Goal: Transaction & Acquisition: Purchase product/service

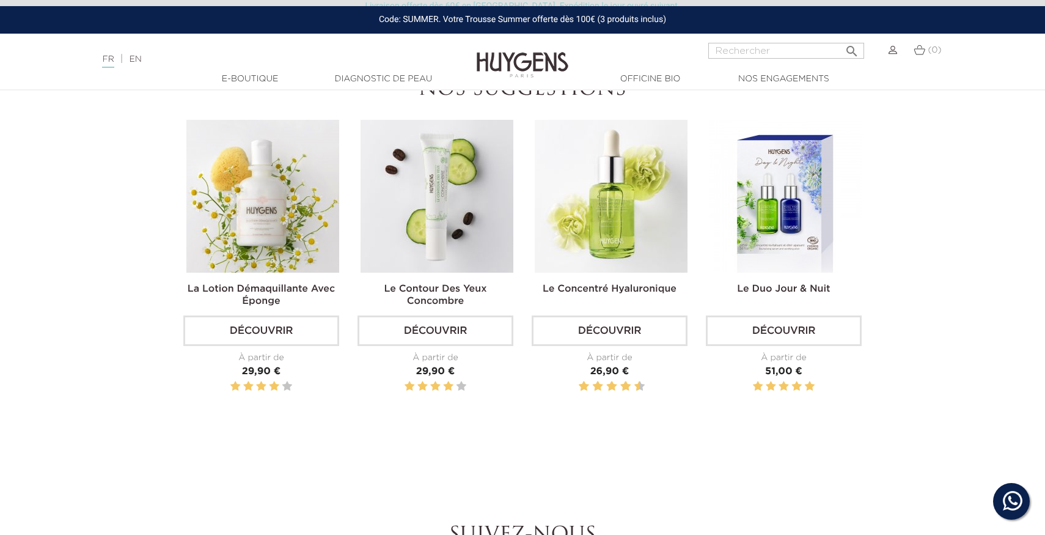
scroll to position [1479, 0]
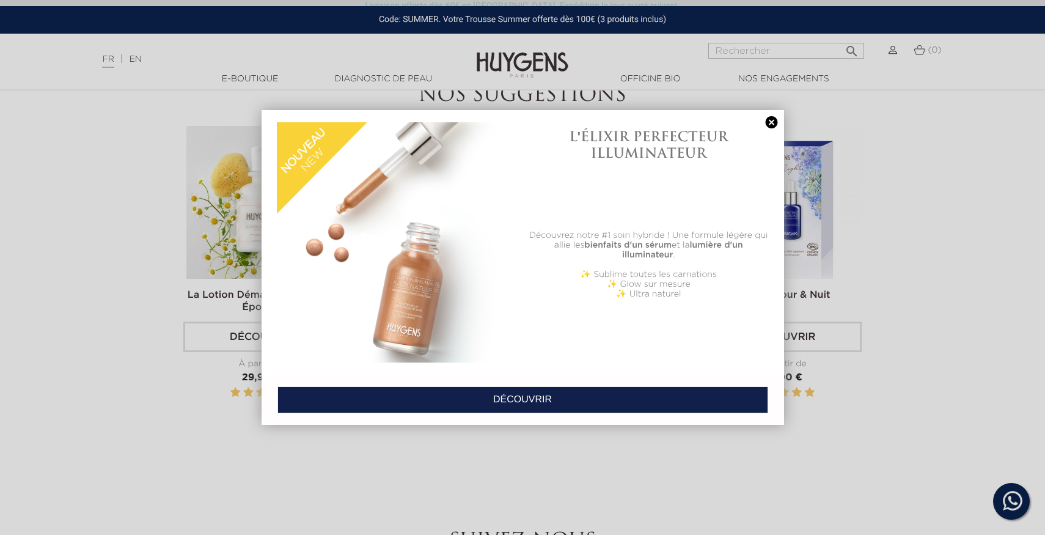
click at [939, 395] on div at bounding box center [522, 267] width 1045 height 535
click at [768, 119] on link at bounding box center [771, 122] width 17 height 13
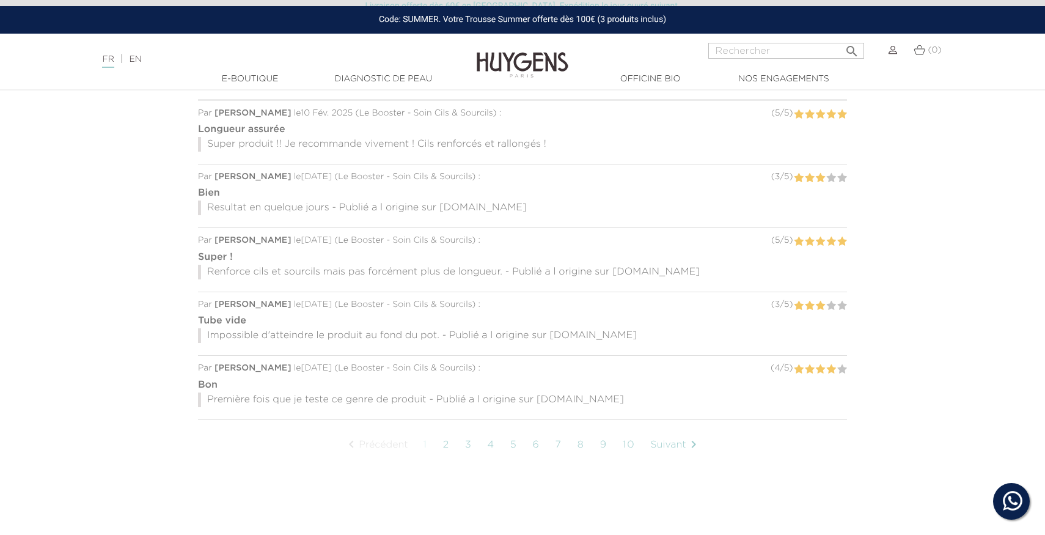
scroll to position [929, 0]
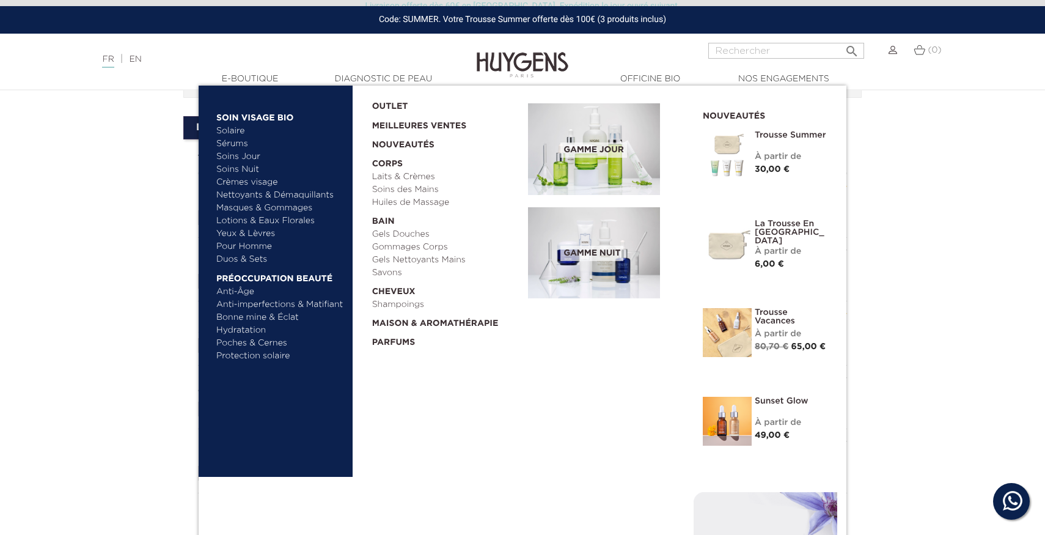
click at [256, 258] on link "Duos & Sets" at bounding box center [280, 259] width 128 height 13
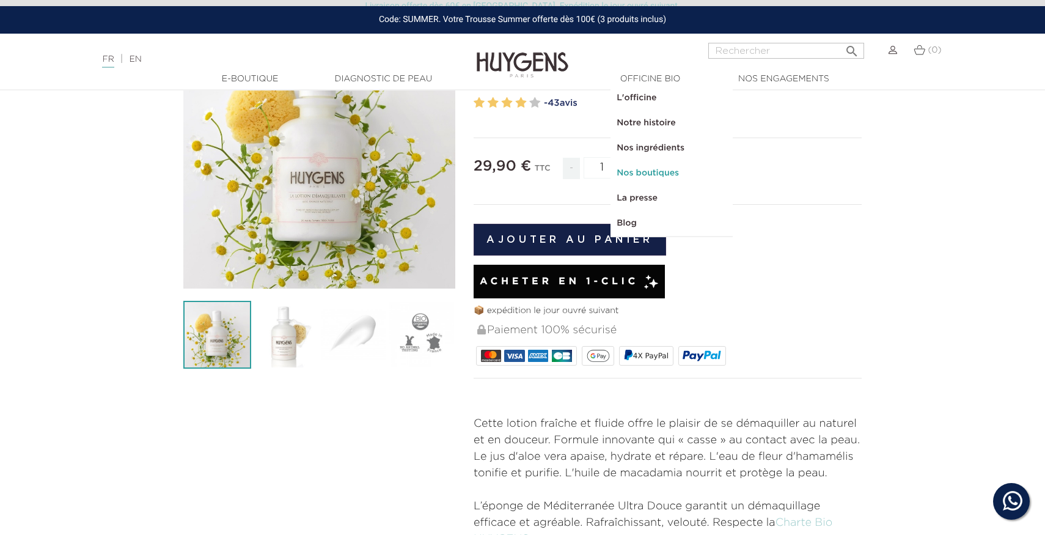
scroll to position [143, 0]
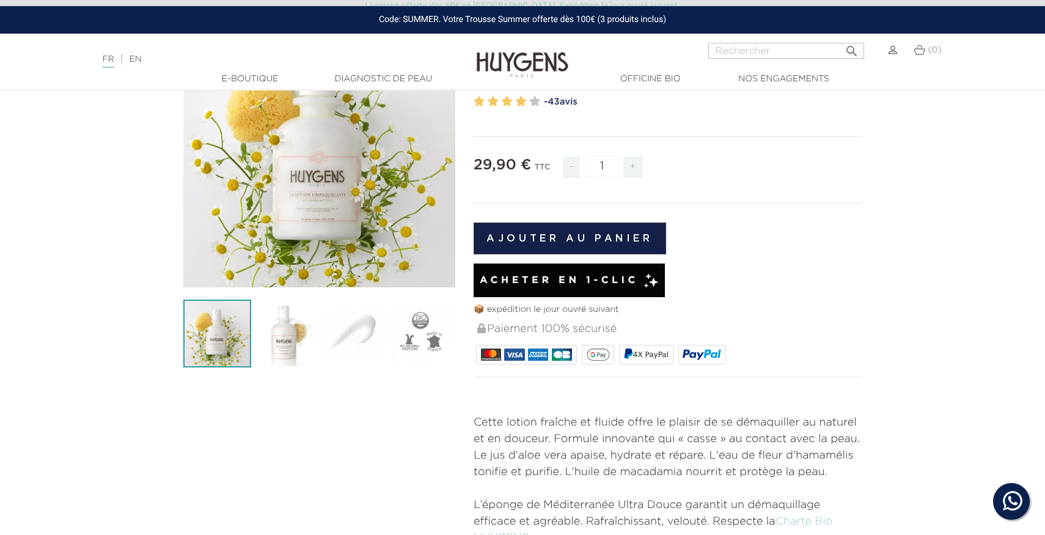
click at [783, 449] on p "Cette lotion fraîche et fluide offre le plaisir de se démaquiller au naturel et…" at bounding box center [667, 447] width 388 height 66
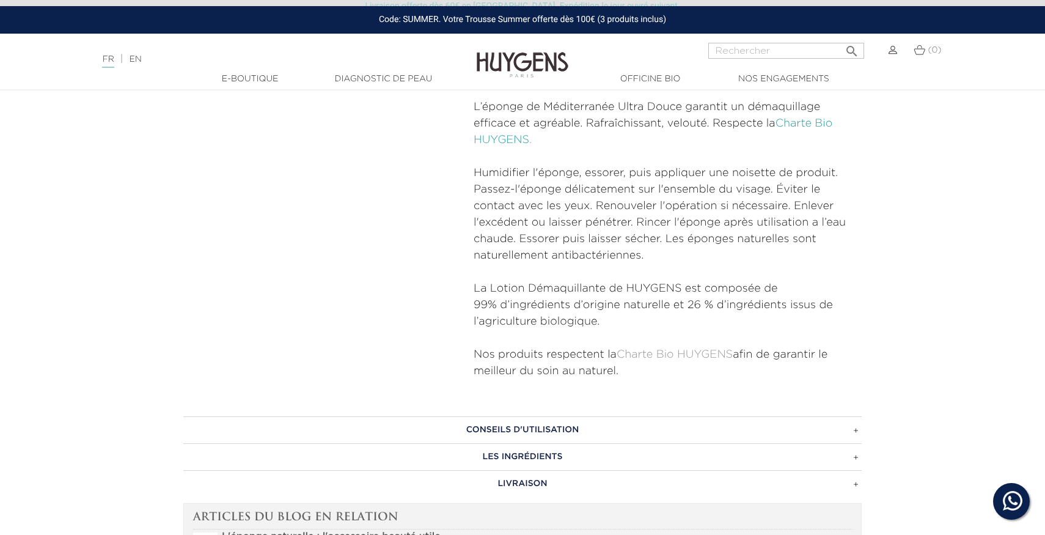
scroll to position [607, 0]
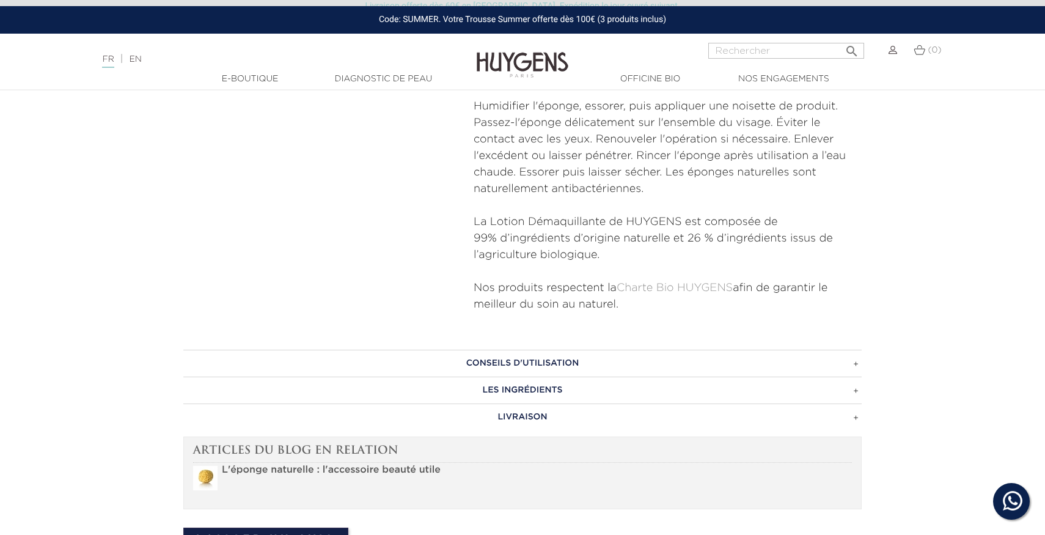
click at [612, 363] on h3 "CONSEILS D'UTILISATION" at bounding box center [522, 362] width 678 height 27
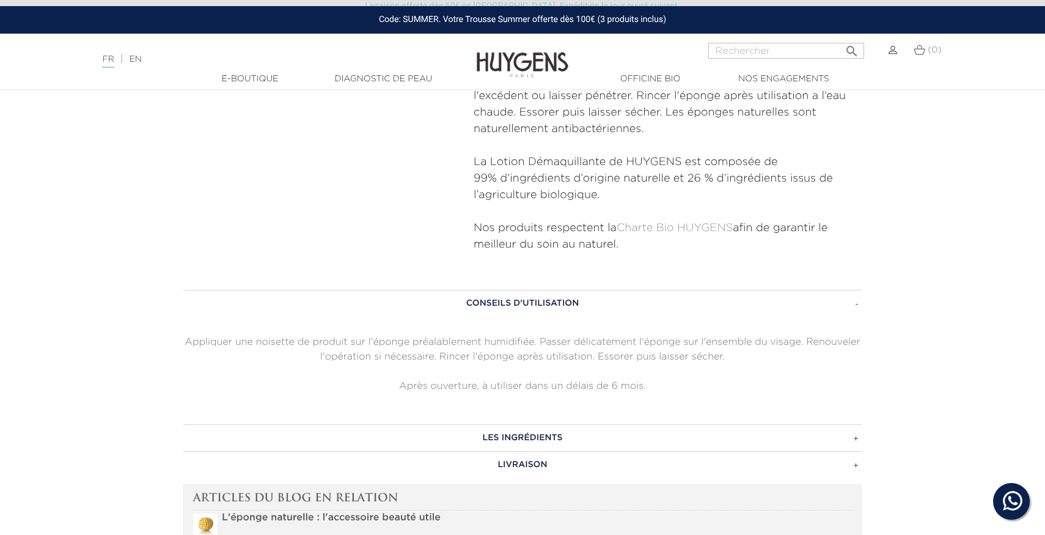
scroll to position [671, 0]
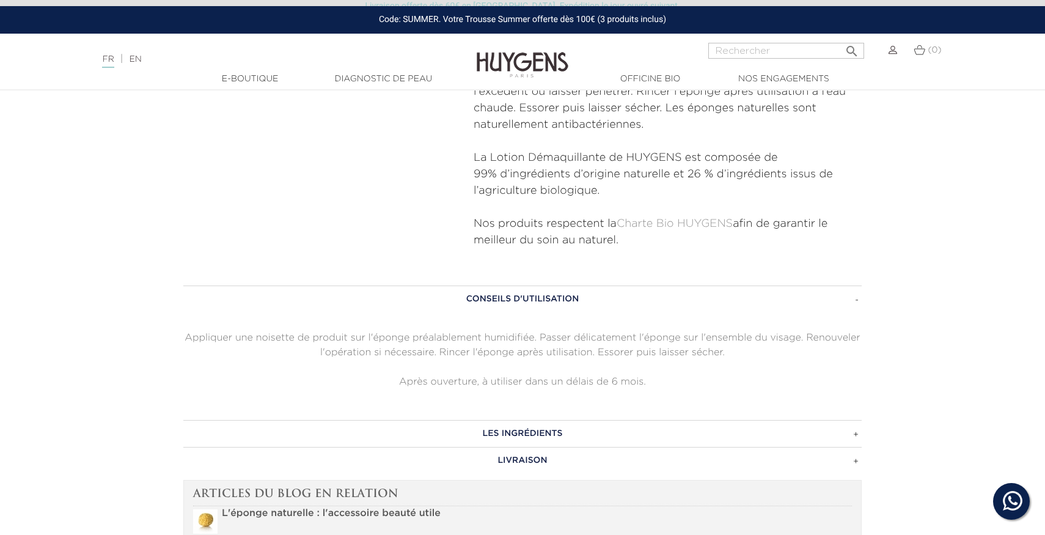
click at [591, 434] on h3 "LES INGRÉDIENTS" at bounding box center [522, 433] width 678 height 27
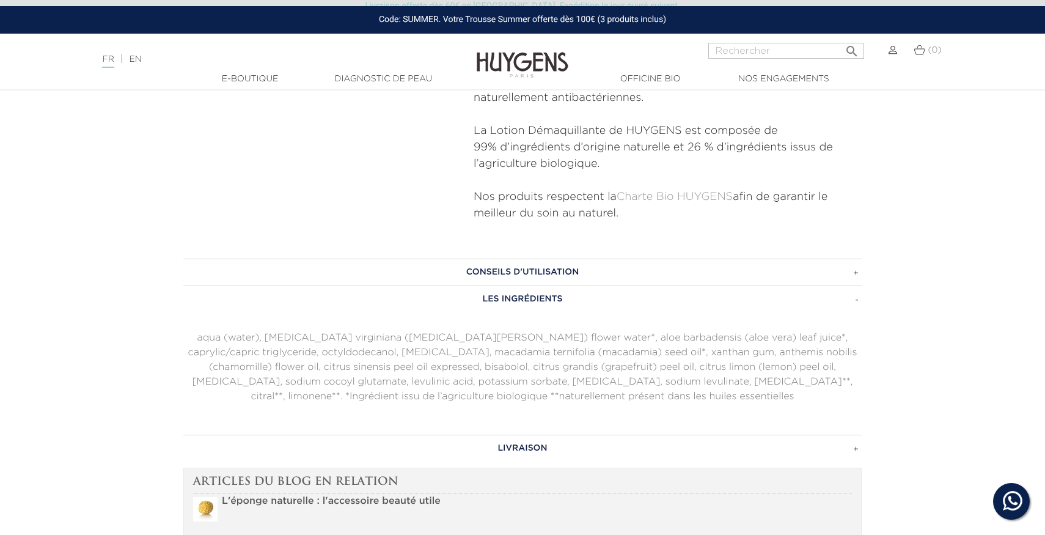
scroll to position [717, 0]
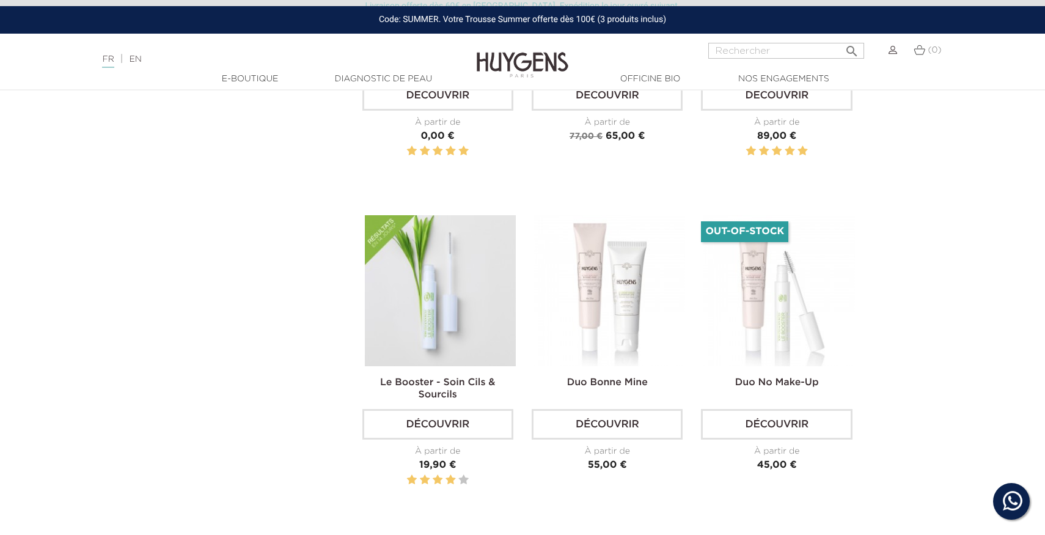
scroll to position [1941, 0]
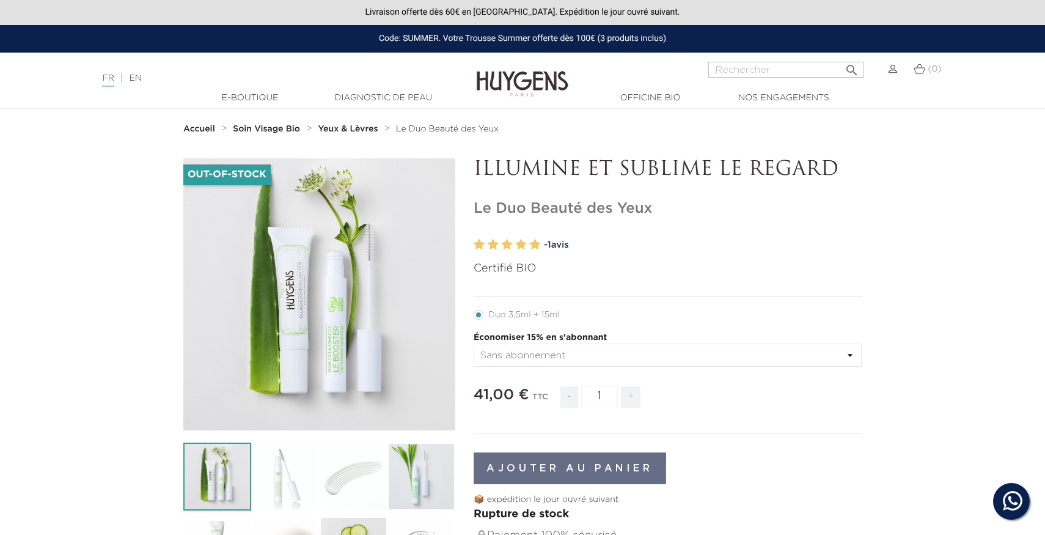
click at [582, 354] on select "Sans abonnement -15% livré tous les 2 mois (sans engagement) -10% livré tous le…" at bounding box center [667, 354] width 388 height 23
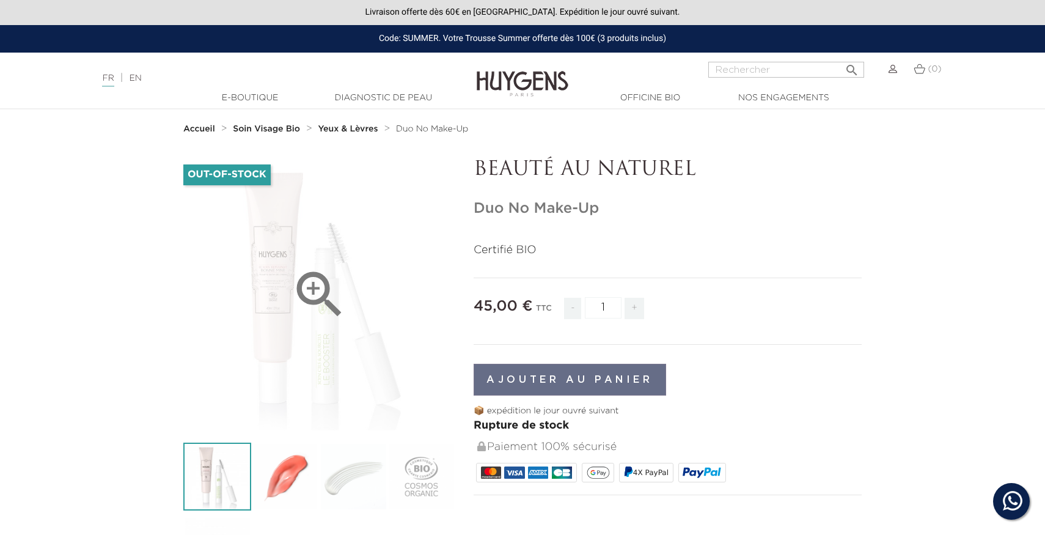
click at [301, 288] on icon "" at bounding box center [319, 294] width 61 height 61
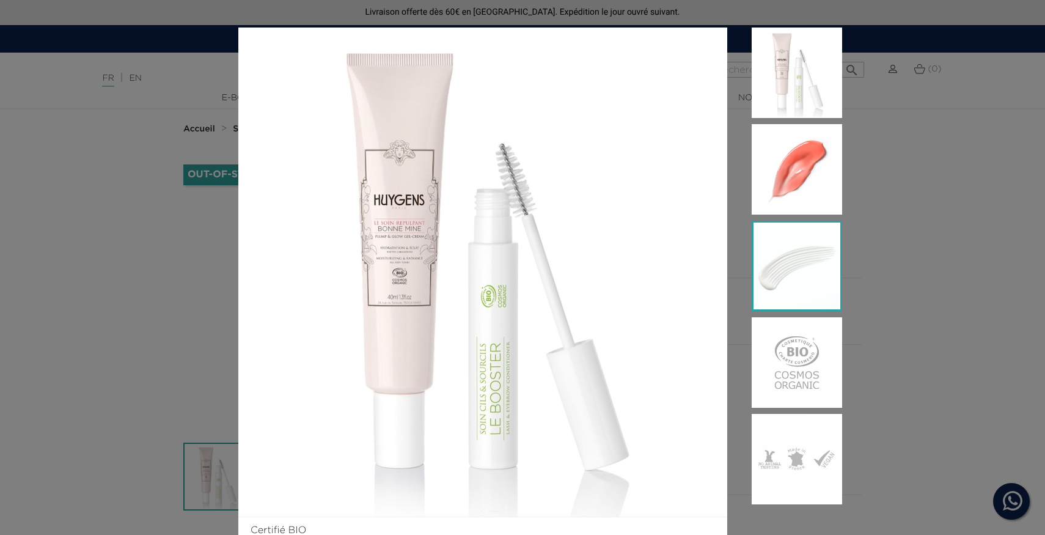
click at [811, 244] on img at bounding box center [796, 266] width 90 height 90
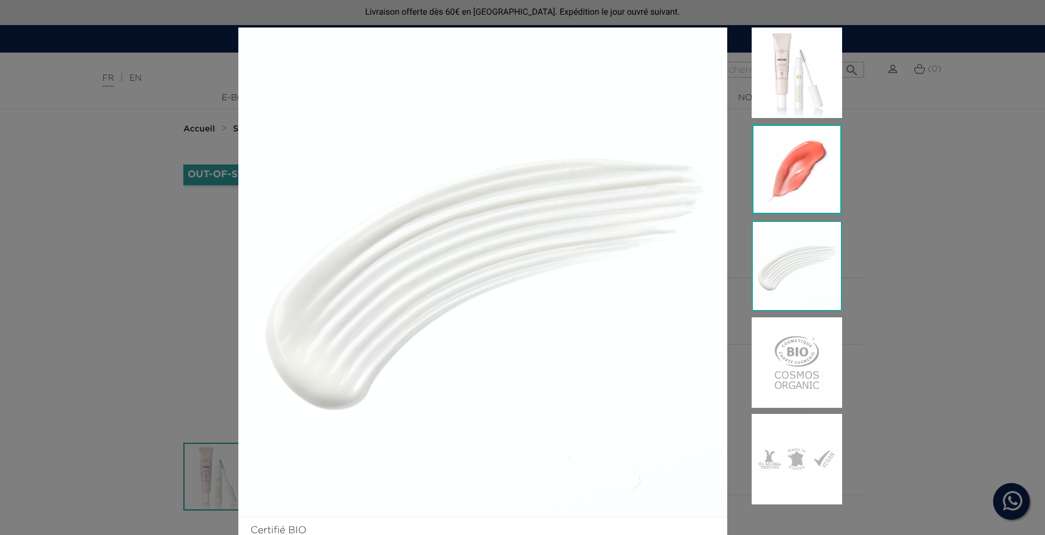
click at [802, 192] on img at bounding box center [796, 169] width 90 height 90
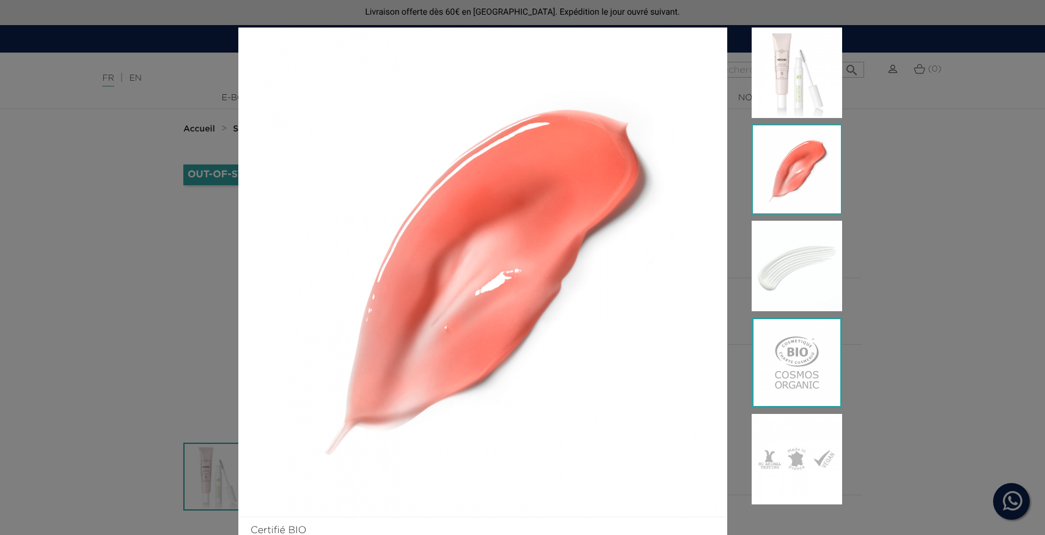
click at [784, 366] on img at bounding box center [796, 362] width 90 height 90
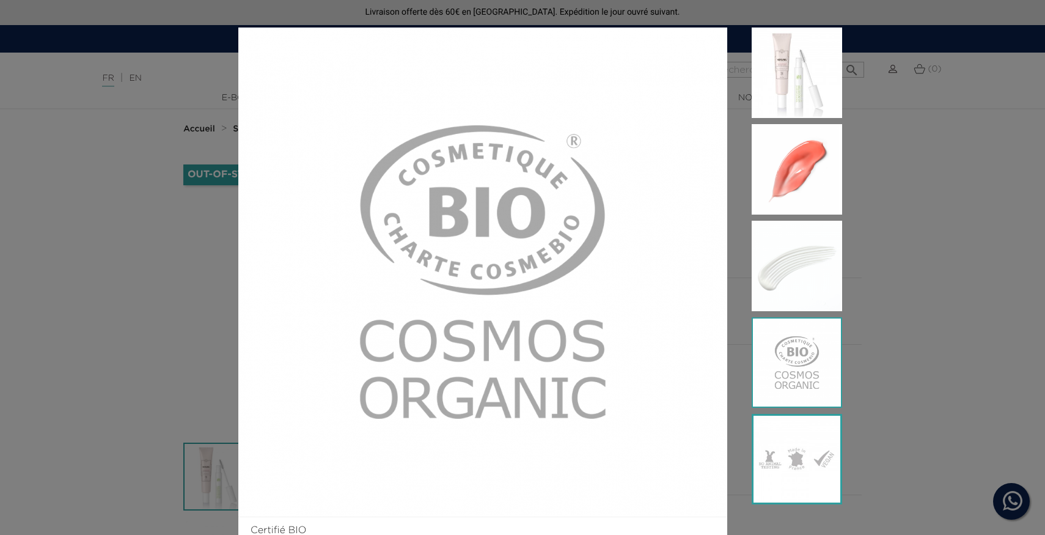
click at [805, 466] on img at bounding box center [796, 459] width 90 height 90
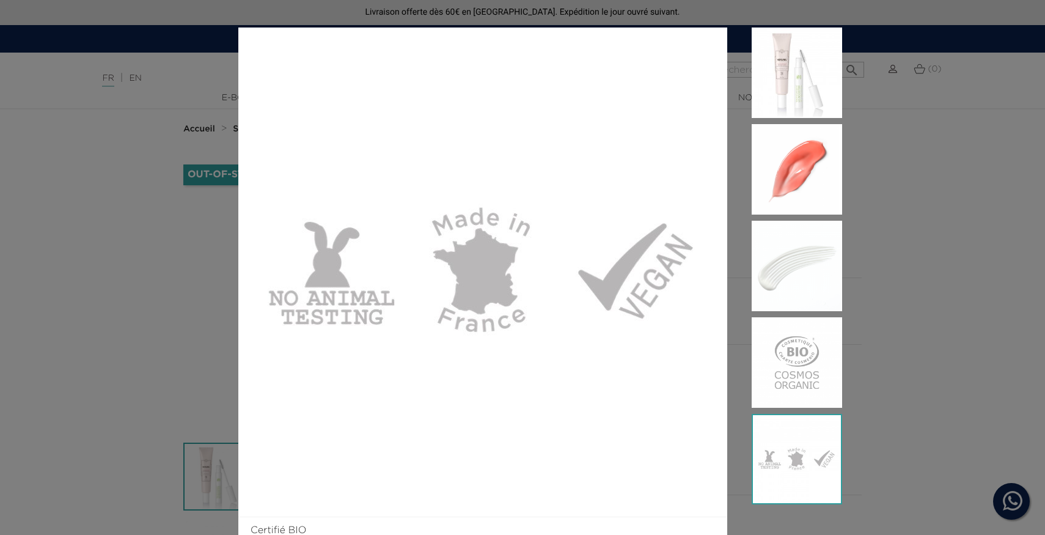
click at [929, 334] on div "Certifié BIO" at bounding box center [522, 267] width 1045 height 535
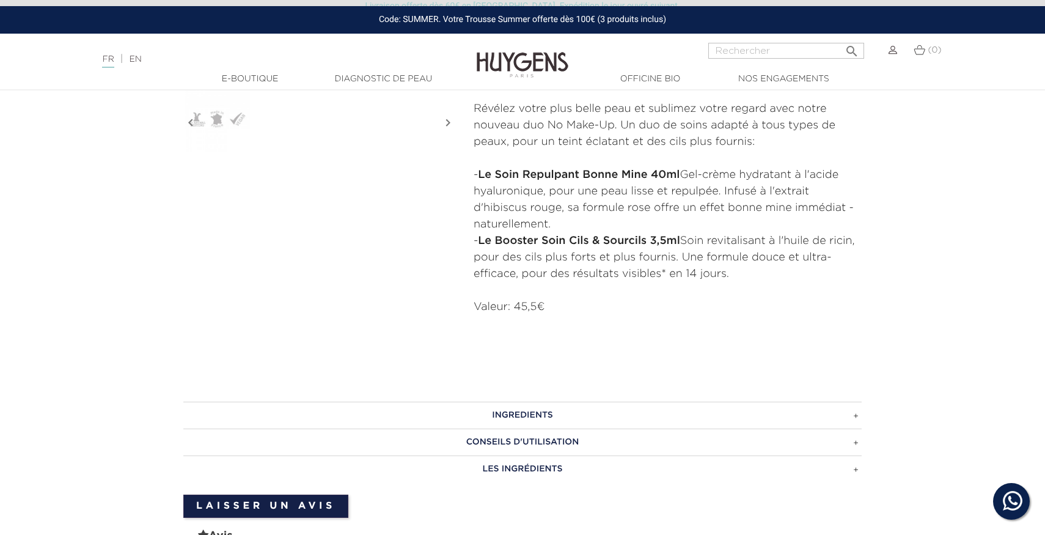
scroll to position [537, 0]
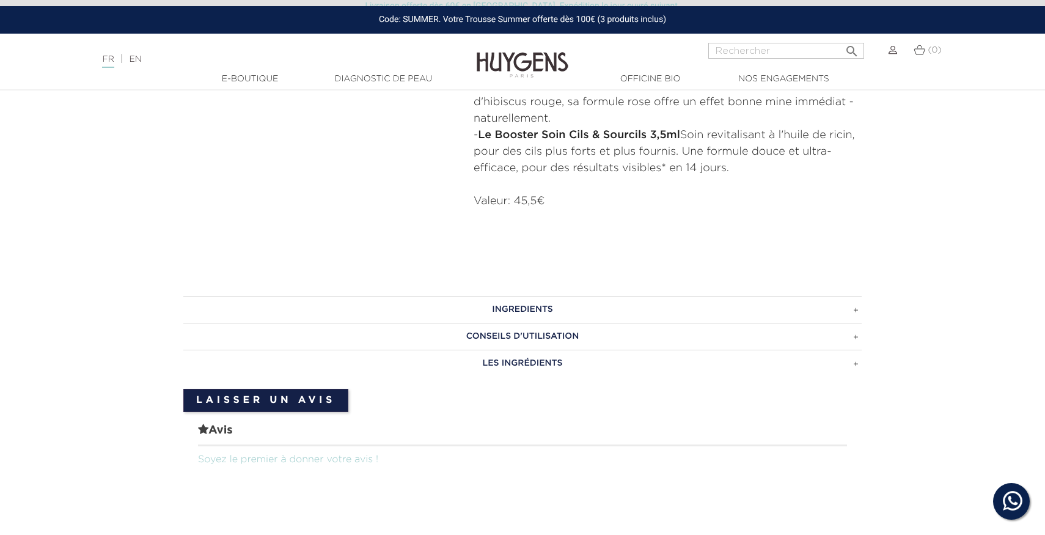
click at [619, 305] on h3 "INGREDIENTS" at bounding box center [522, 309] width 678 height 27
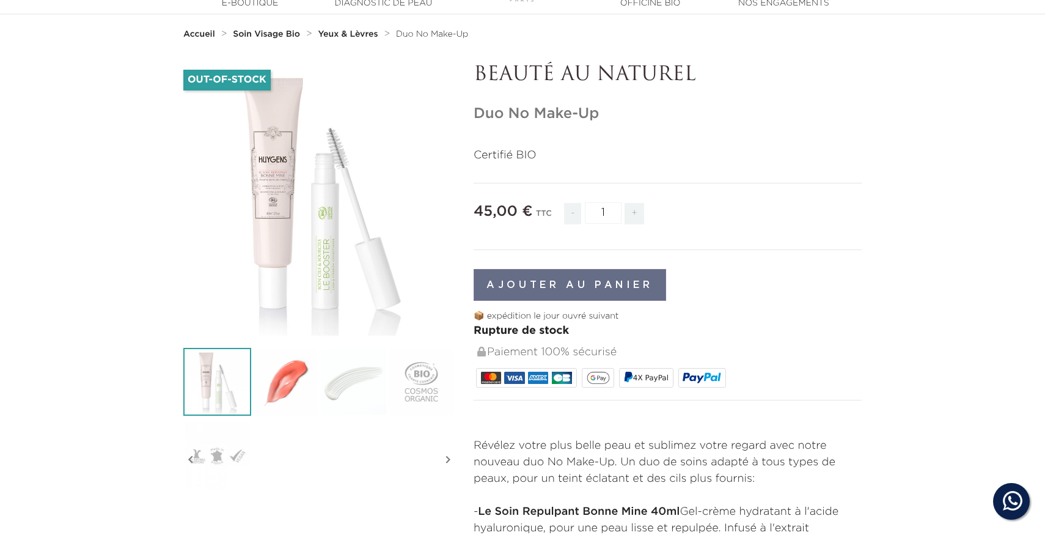
scroll to position [0, 0]
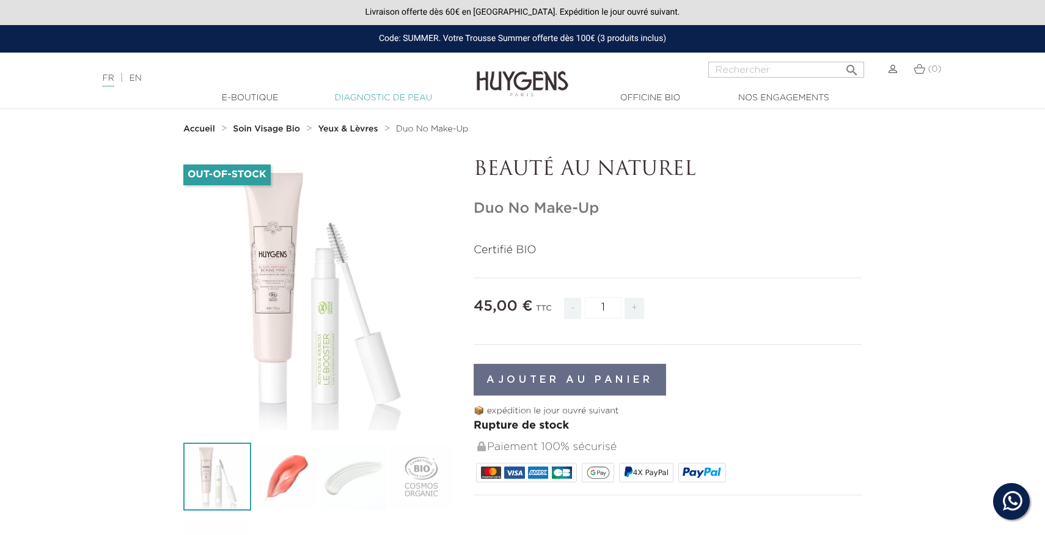
click at [358, 94] on link "Diagnostic de peau" at bounding box center [383, 98] width 122 height 13
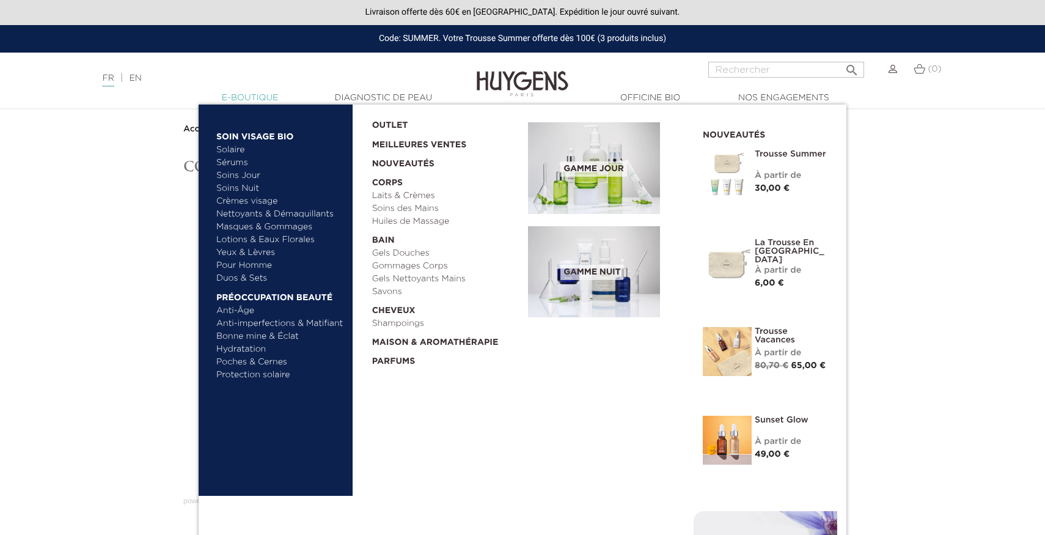
click at [258, 95] on link "  E-Boutique" at bounding box center [250, 98] width 122 height 13
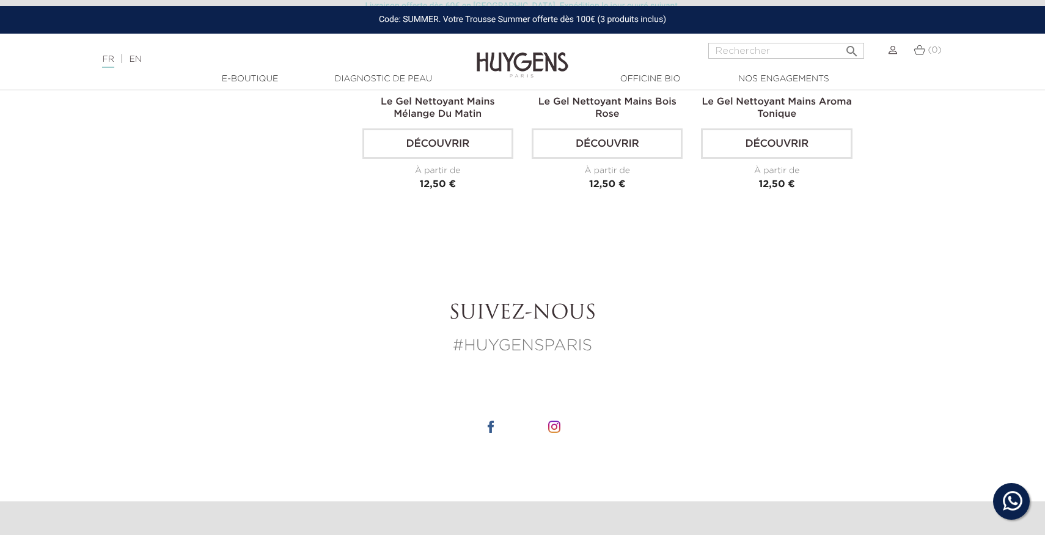
scroll to position [1291, 0]
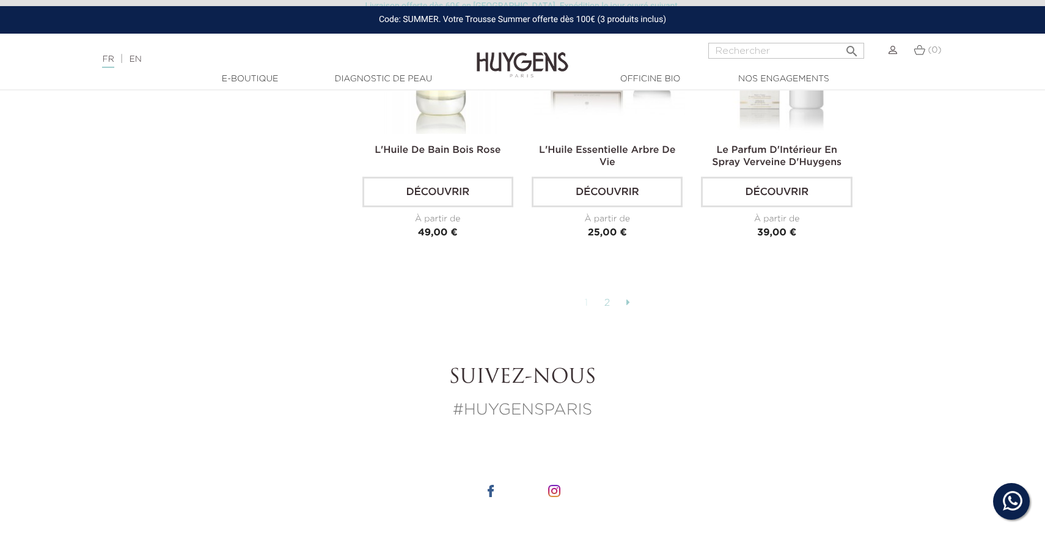
scroll to position [3266, 0]
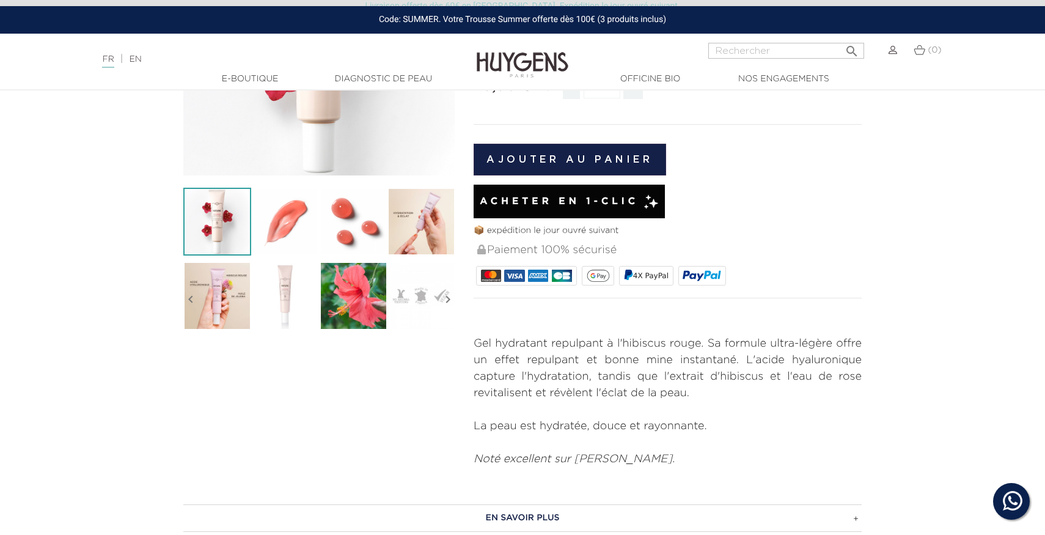
scroll to position [406, 0]
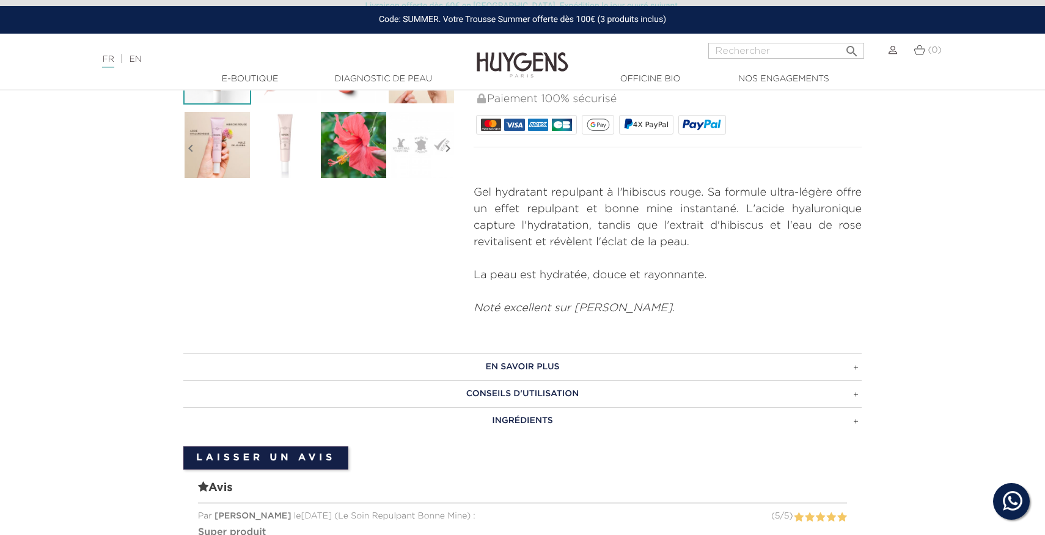
click at [601, 380] on h3 "CONSEILS D'UTILISATION" at bounding box center [522, 393] width 678 height 27
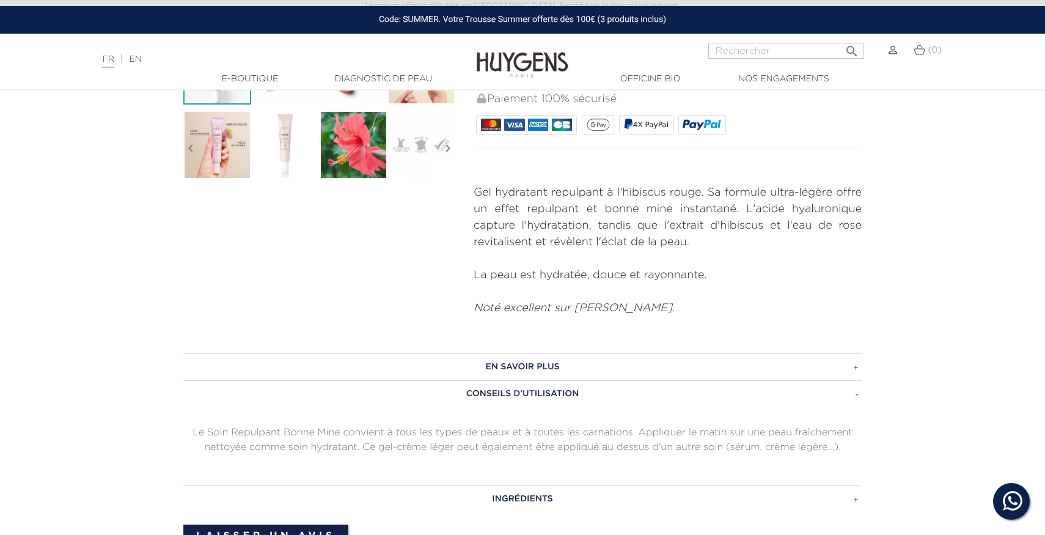
click at [579, 380] on h3 "CONSEILS D'UTILISATION" at bounding box center [522, 393] width 678 height 27
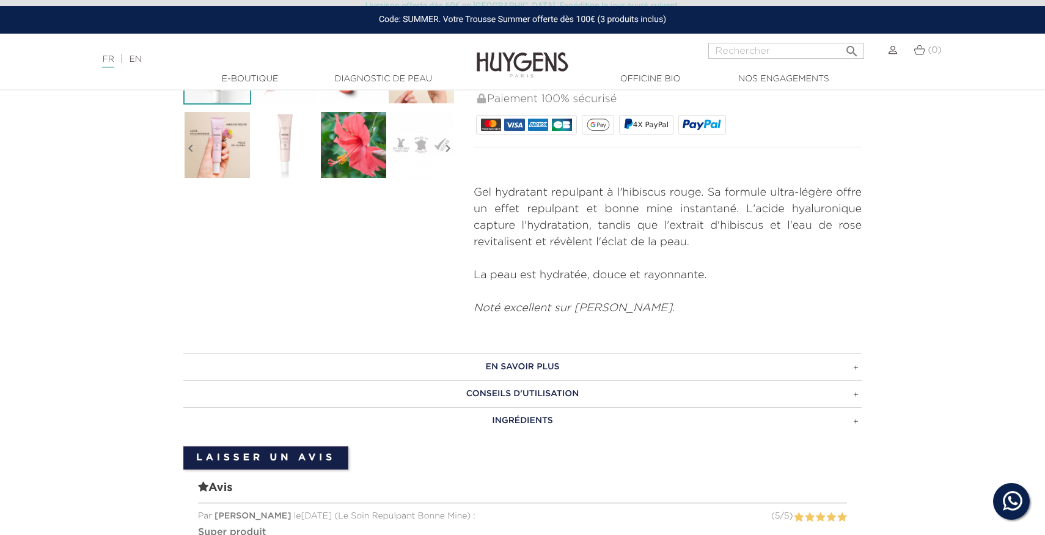
click at [564, 407] on h3 "INGRÉDIENTS" at bounding box center [522, 420] width 678 height 27
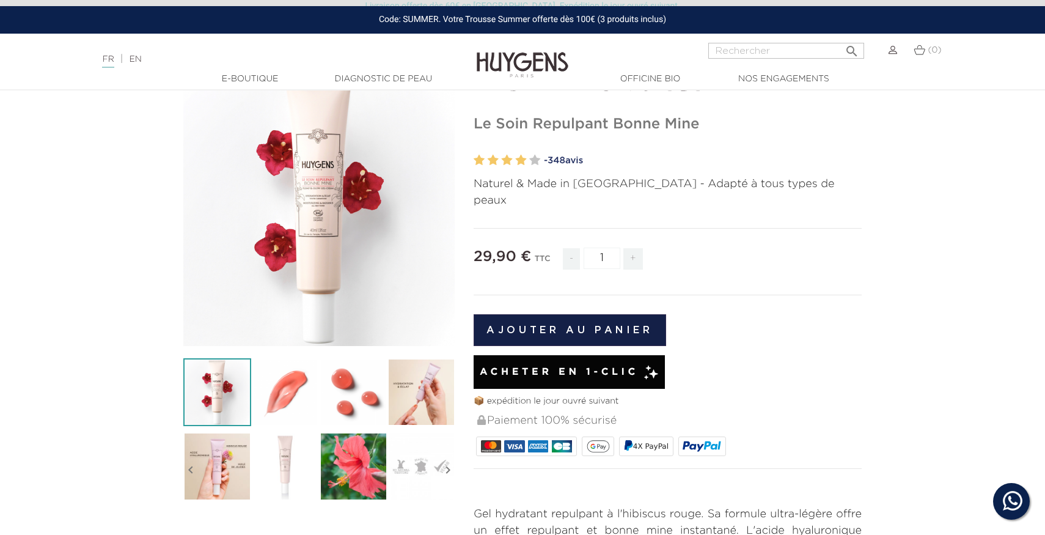
scroll to position [58, 0]
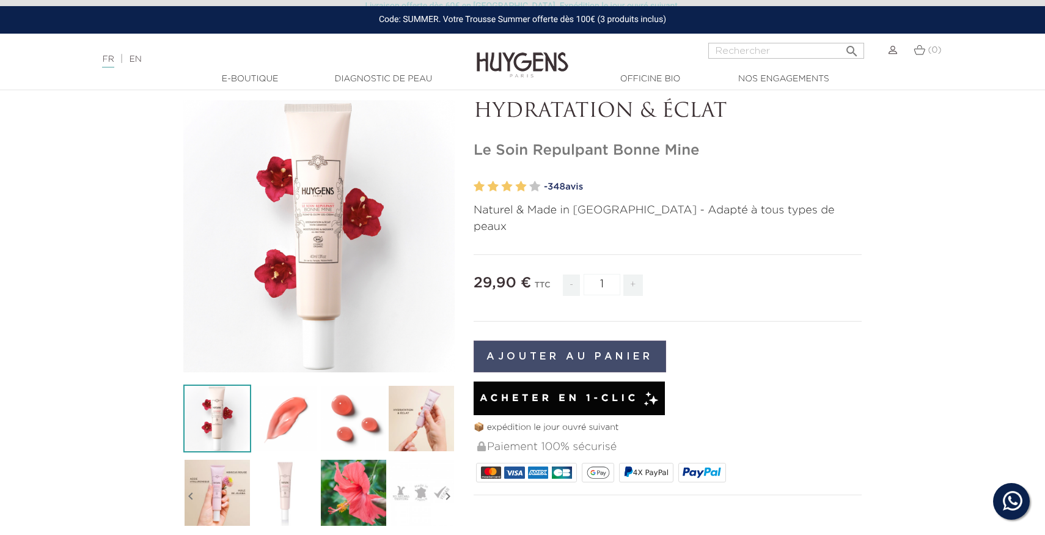
click at [613, 340] on button "Ajouter au panier" at bounding box center [569, 356] width 192 height 32
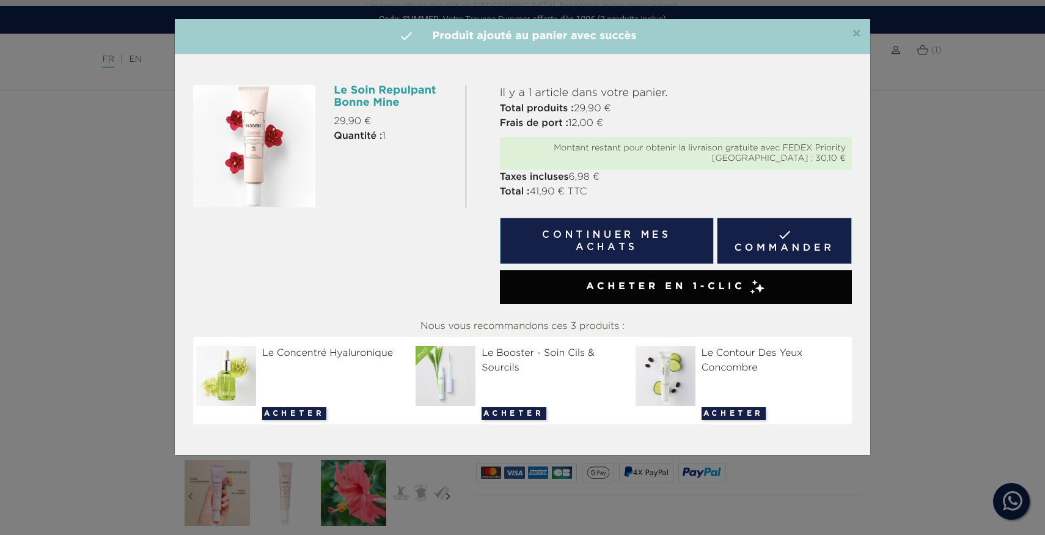
click at [691, 377] on img at bounding box center [667, 376] width 65 height 60
click at [727, 367] on div "Le Contour Des Yeux Concombre" at bounding box center [741, 360] width 213 height 29
click at [686, 364] on img at bounding box center [667, 376] width 65 height 60
click at [660, 372] on img at bounding box center [667, 376] width 65 height 60
click at [722, 415] on button "Acheter" at bounding box center [733, 413] width 64 height 13
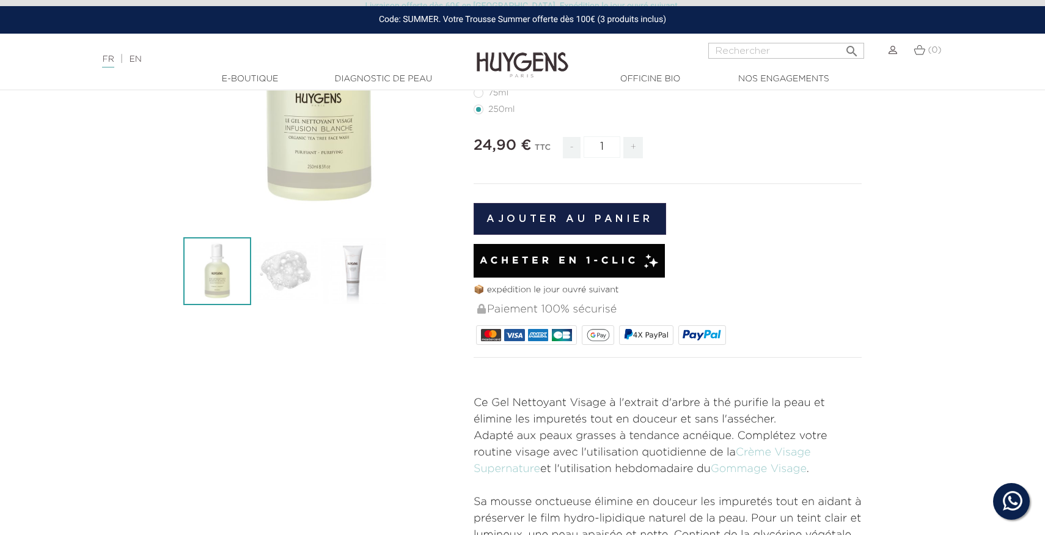
scroll to position [268, 0]
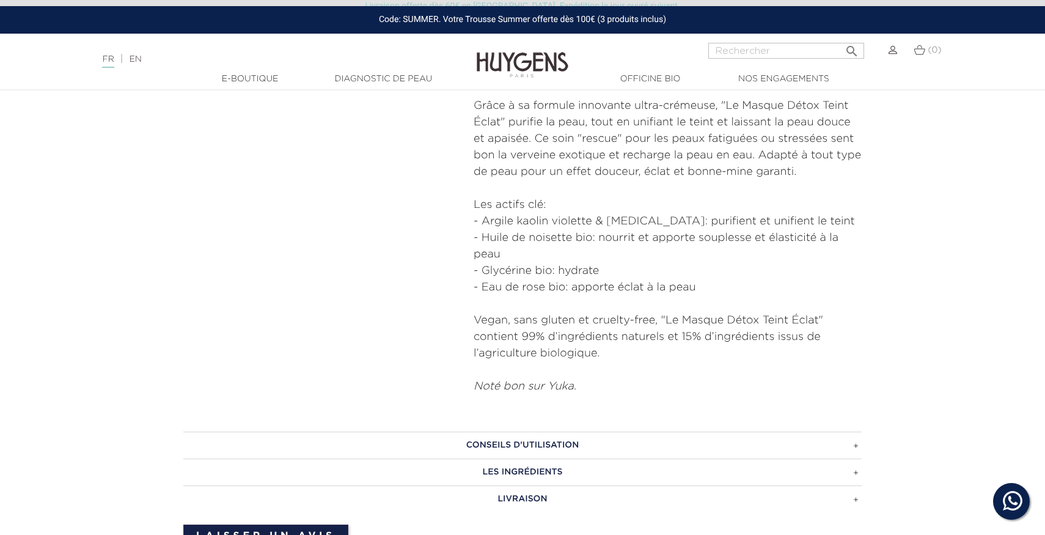
scroll to position [659, 0]
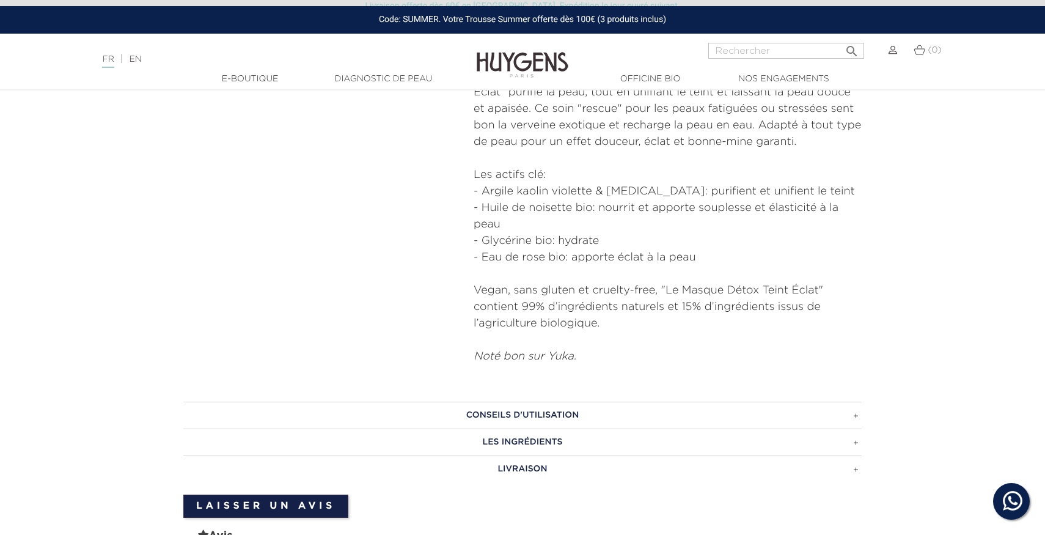
click at [563, 445] on h3 "Les ingrédients" at bounding box center [522, 441] width 678 height 27
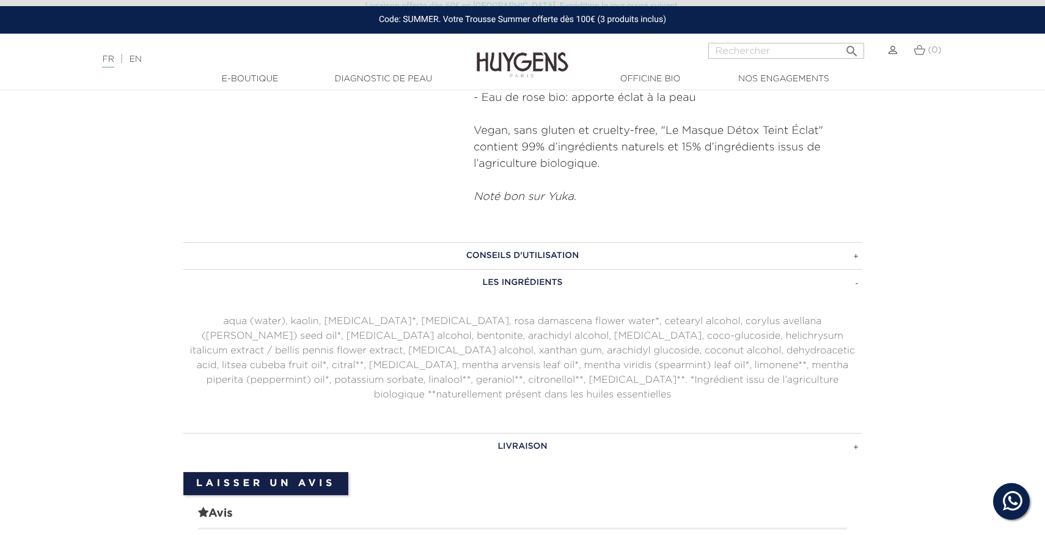
scroll to position [842, 0]
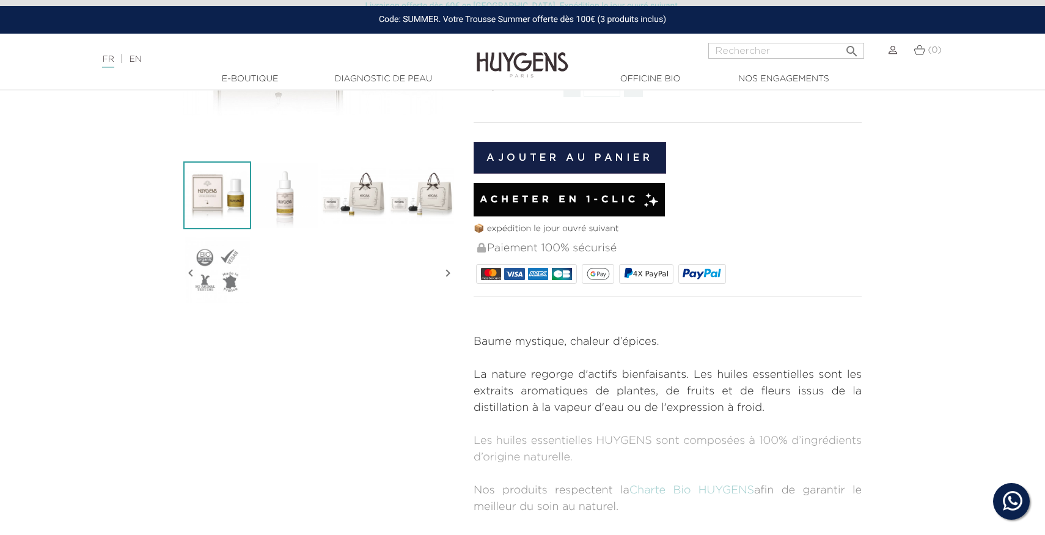
scroll to position [362, 0]
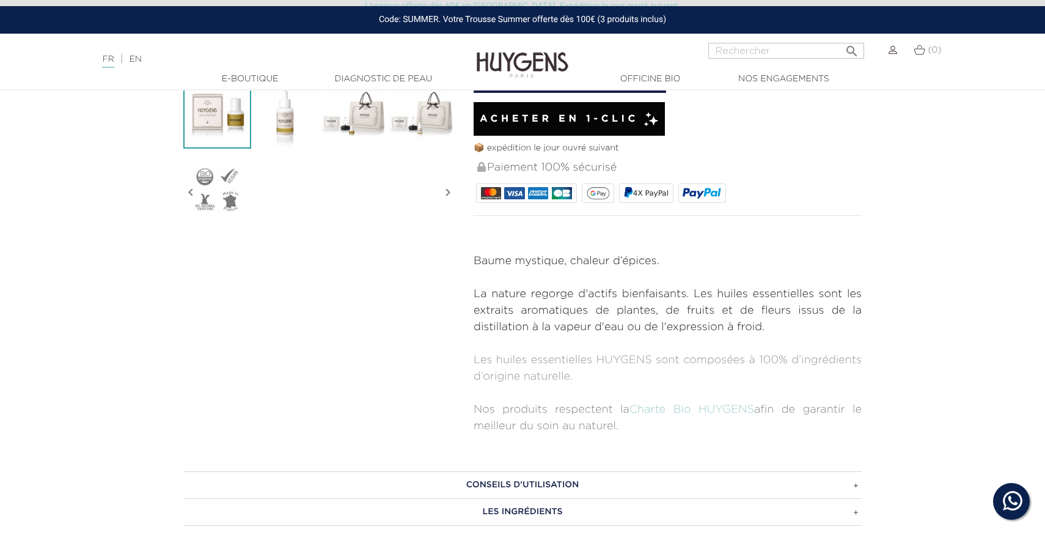
click at [547, 485] on h3 "CONSEILS D'UTILISATION" at bounding box center [522, 484] width 678 height 27
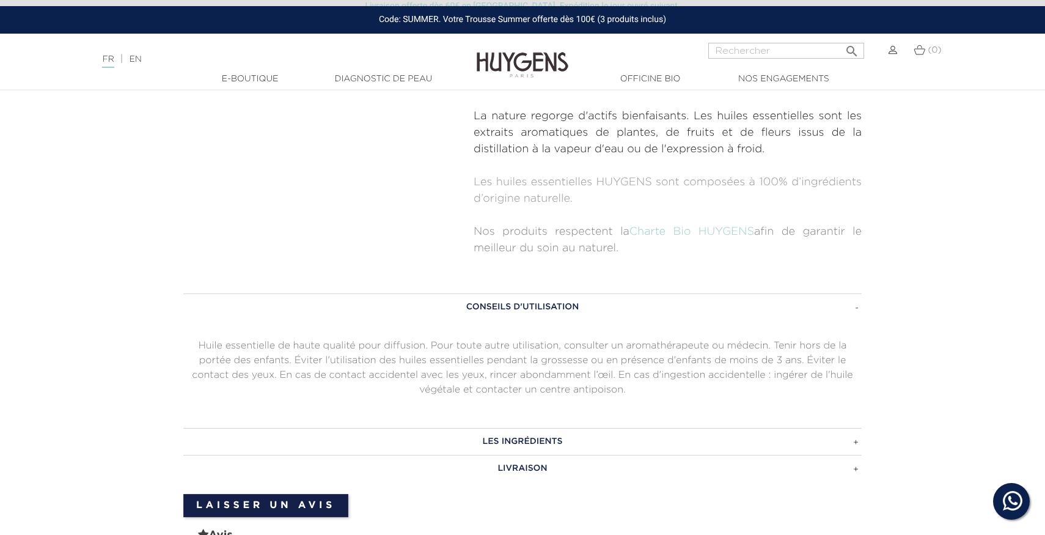
scroll to position [559, 0]
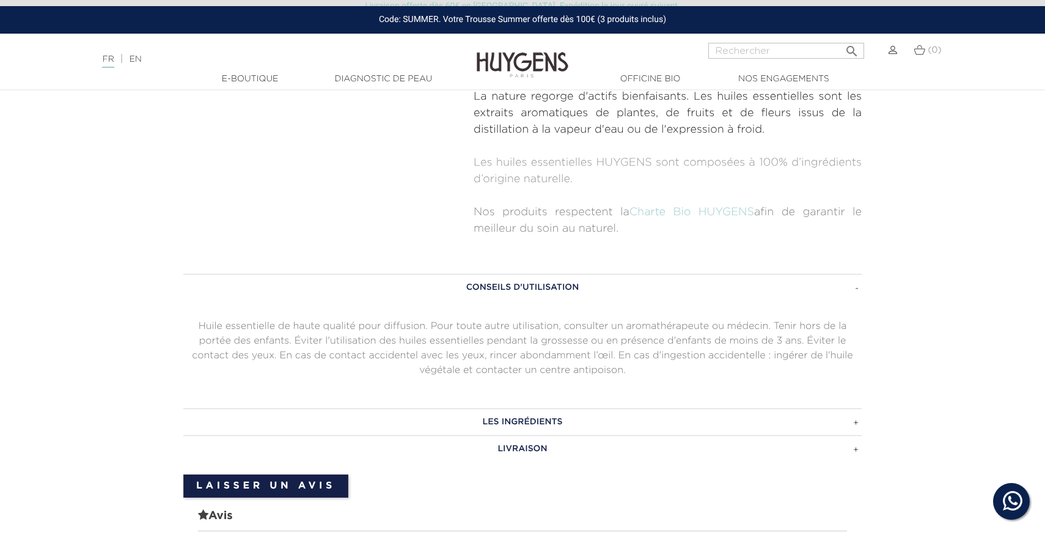
click at [552, 421] on h3 "LES INGRÉDIENTS" at bounding box center [522, 421] width 678 height 27
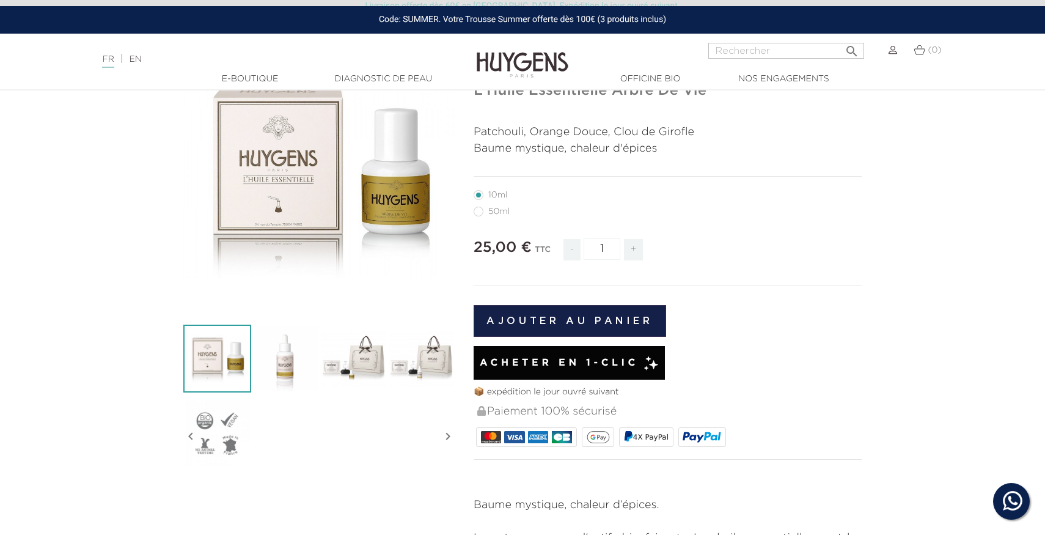
scroll to position [79, 0]
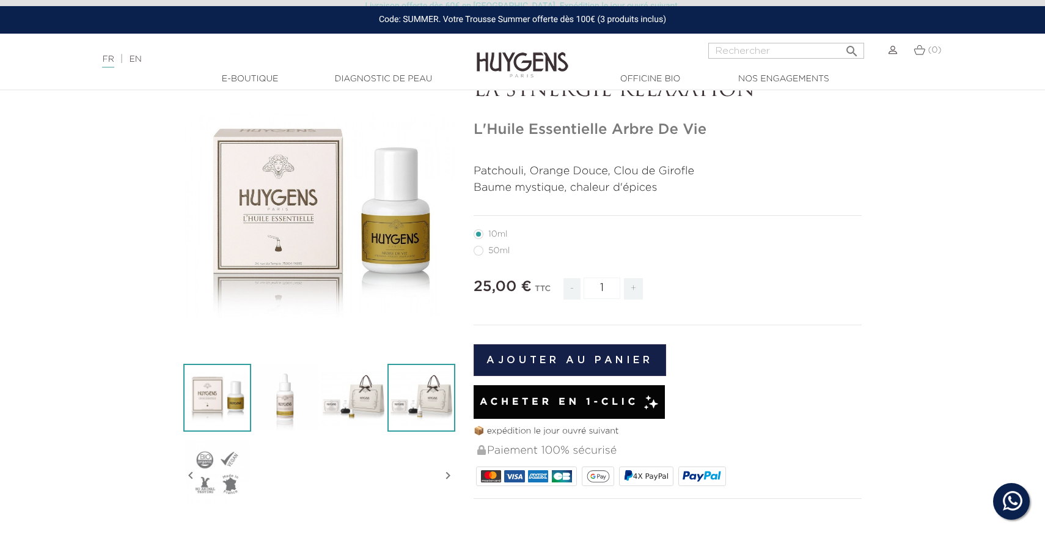
click at [424, 400] on img at bounding box center [421, 397] width 68 height 68
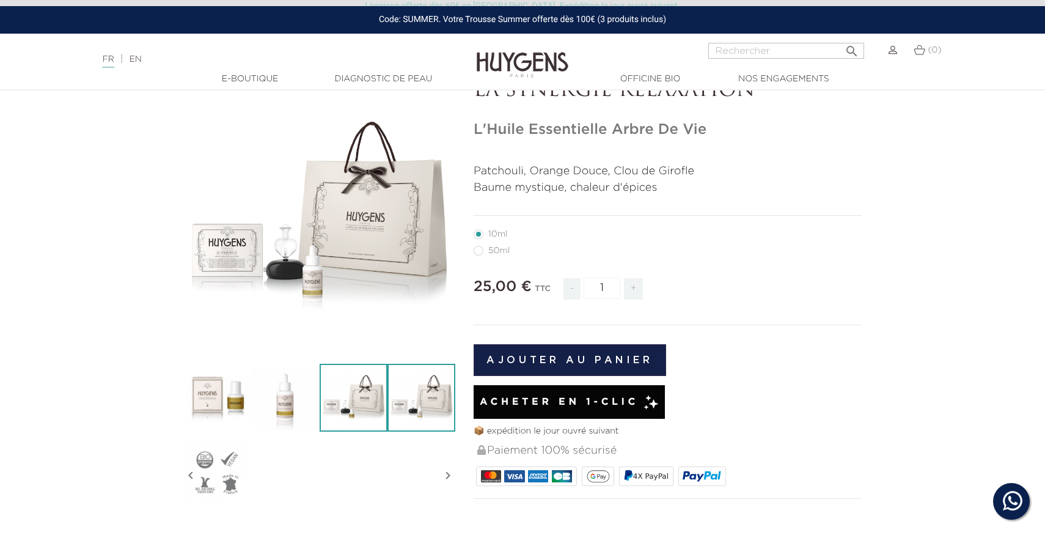
click at [344, 403] on img at bounding box center [353, 397] width 68 height 68
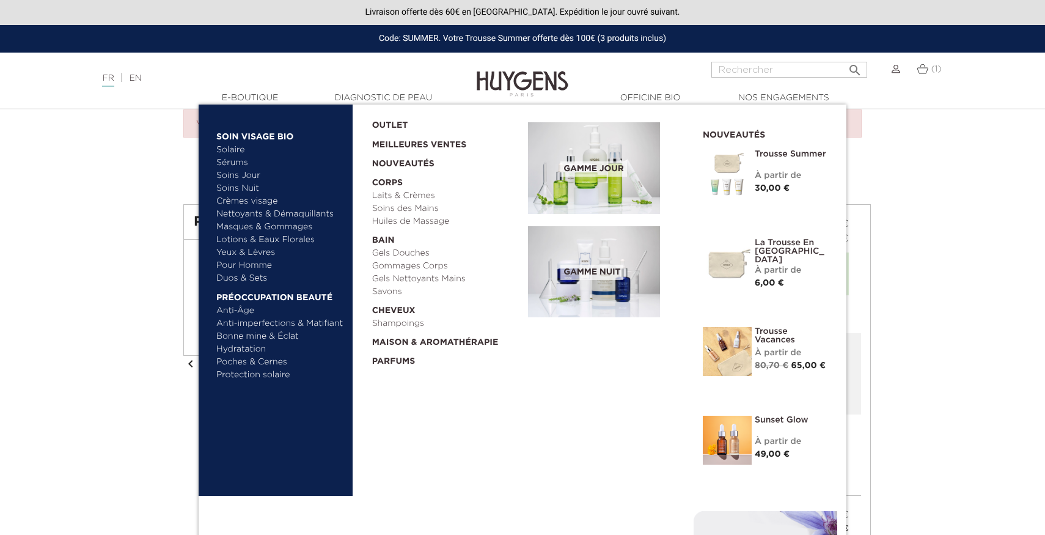
click at [240, 249] on link "Yeux & Lèvres" at bounding box center [280, 252] width 128 height 13
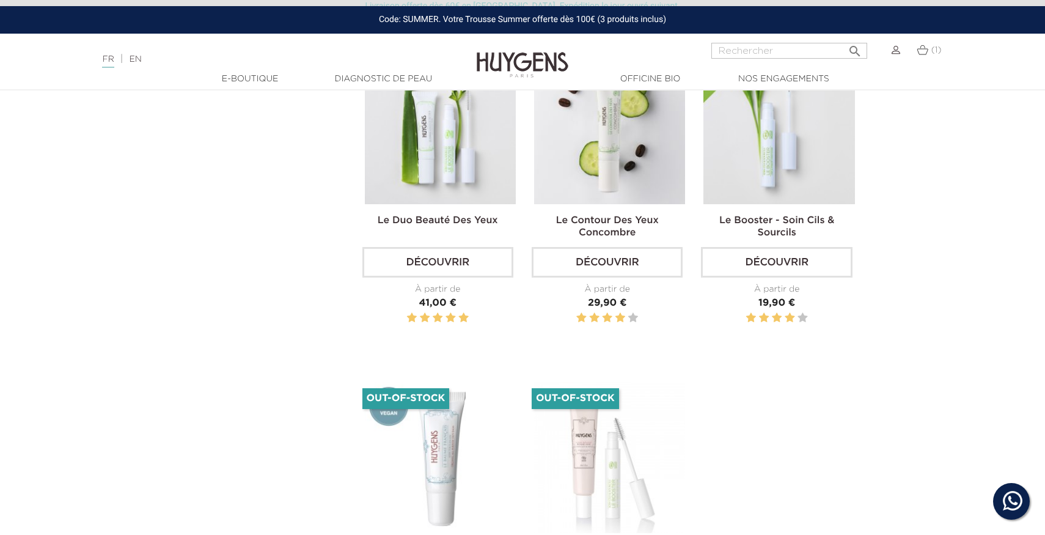
scroll to position [326, 0]
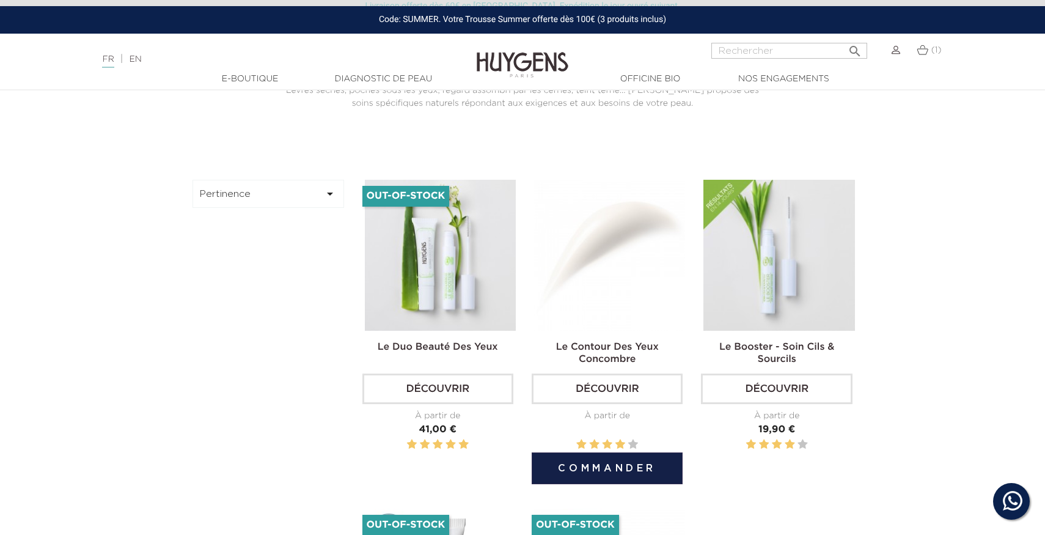
click at [600, 291] on img at bounding box center [609, 255] width 151 height 151
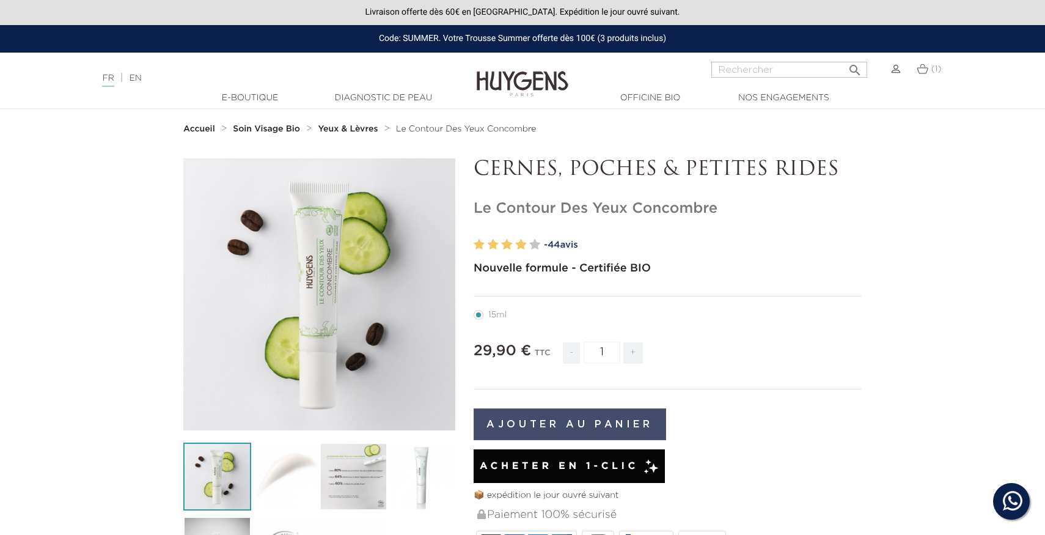
click at [583, 425] on button "Ajouter au panier" at bounding box center [569, 424] width 192 height 32
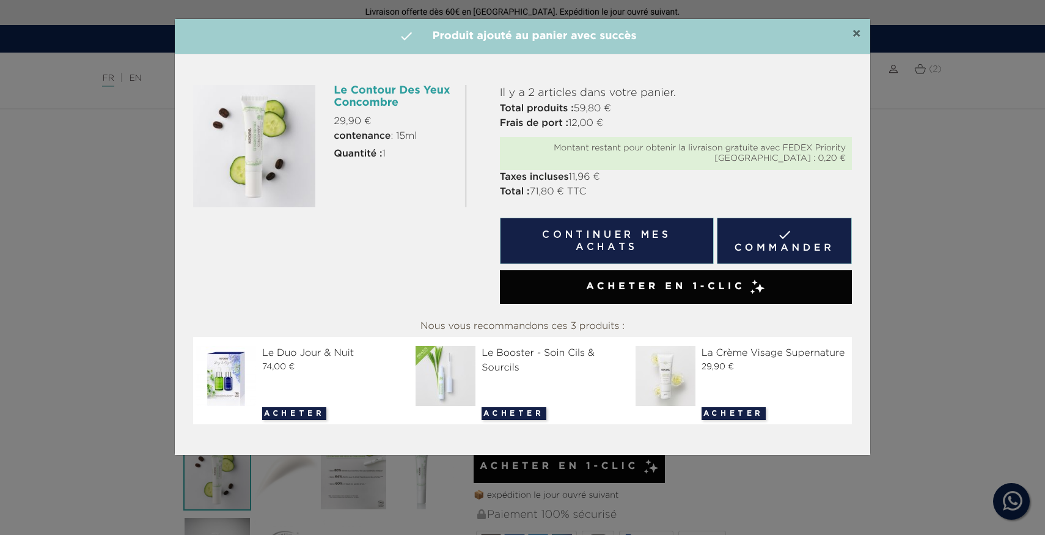
click at [856, 31] on span "×" at bounding box center [856, 34] width 9 height 15
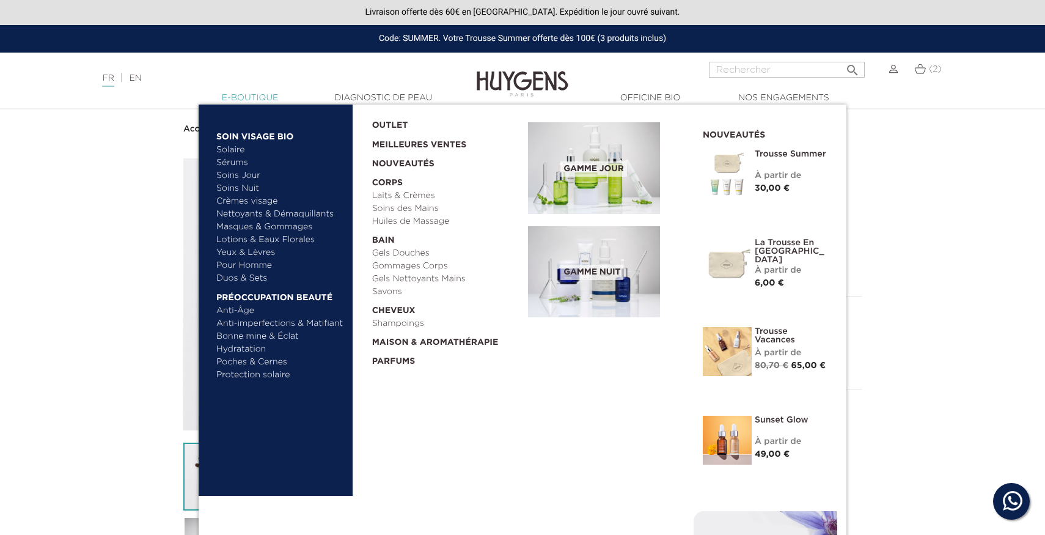
click at [263, 93] on link "  E-Boutique" at bounding box center [250, 98] width 122 height 13
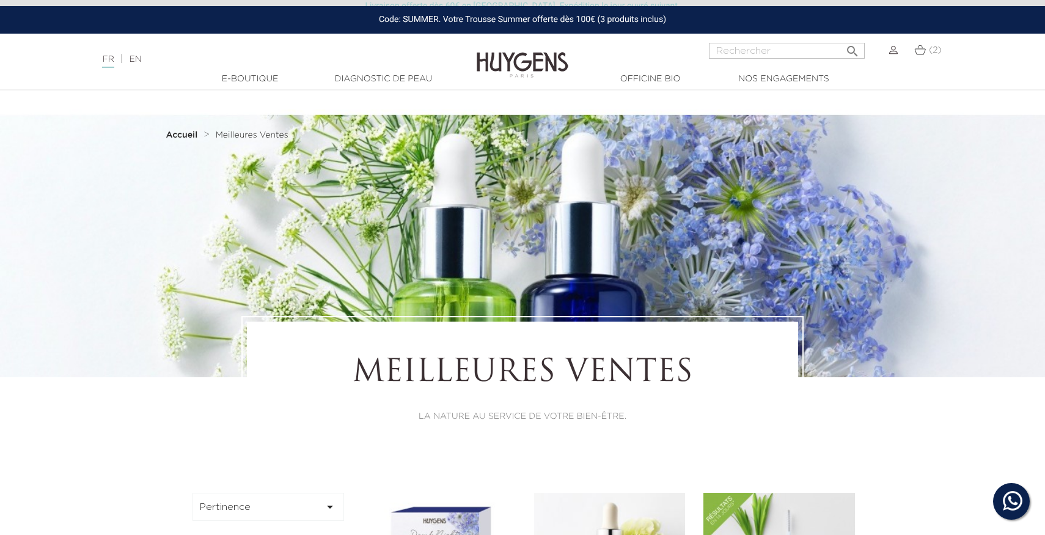
scroll to position [236, 0]
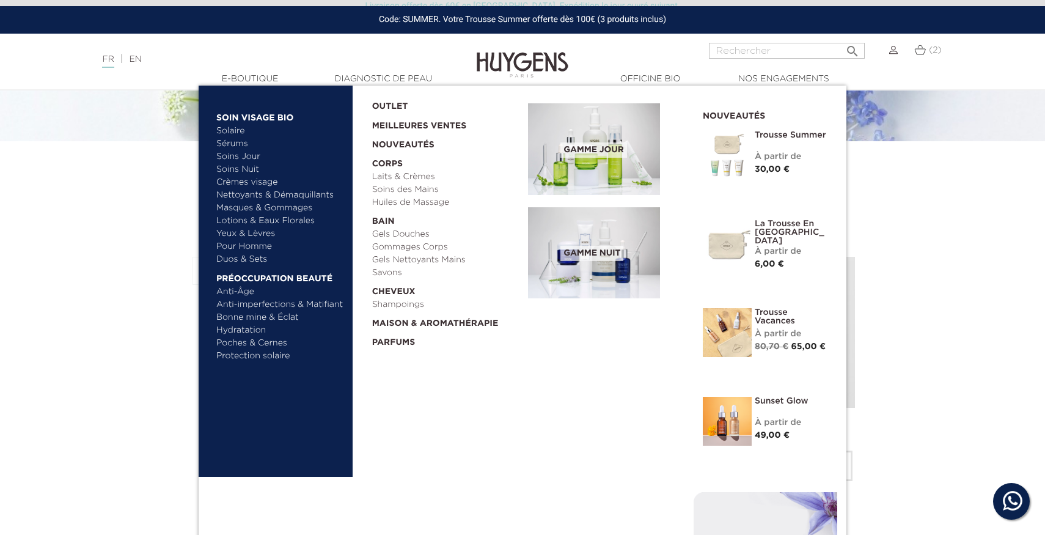
click at [238, 132] on link "Solaire" at bounding box center [280, 131] width 128 height 13
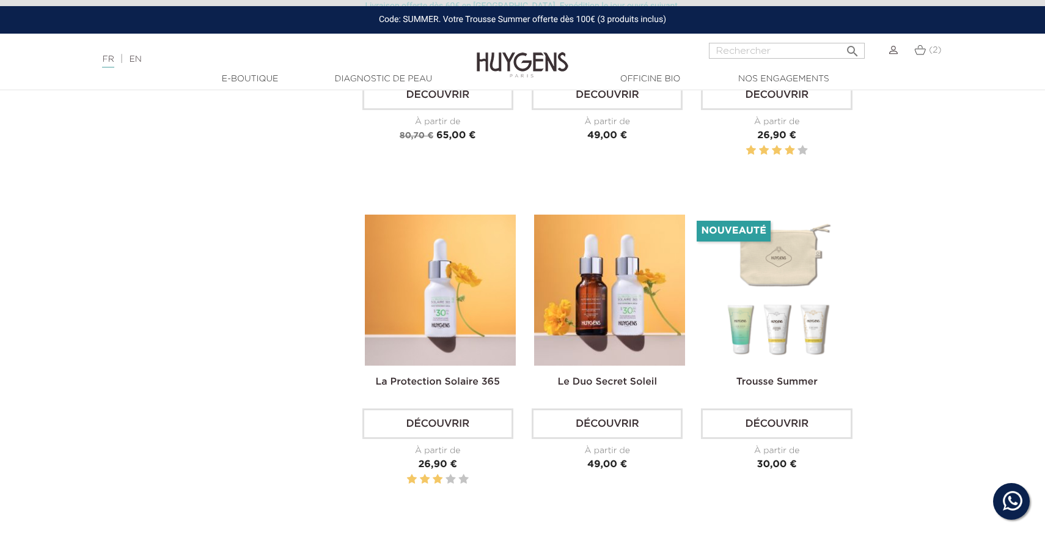
scroll to position [677, 0]
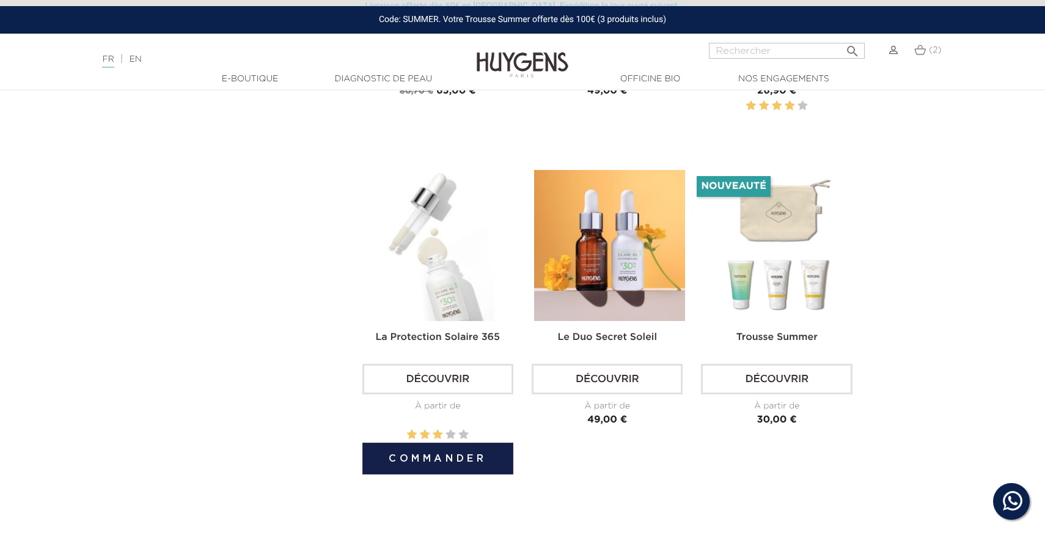
click at [394, 270] on img at bounding box center [440, 245] width 151 height 151
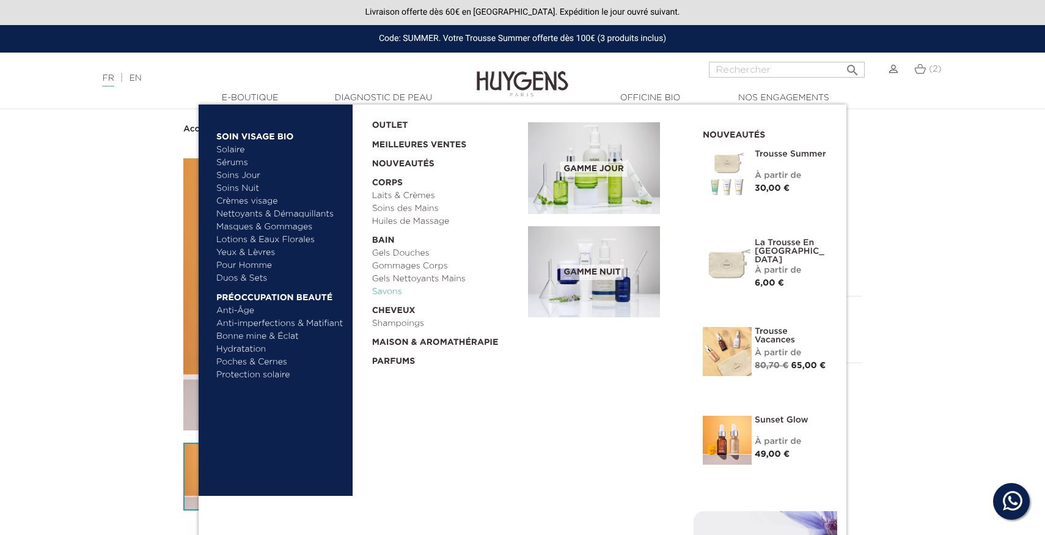
click at [396, 288] on link "Savons" at bounding box center [446, 291] width 148 height 13
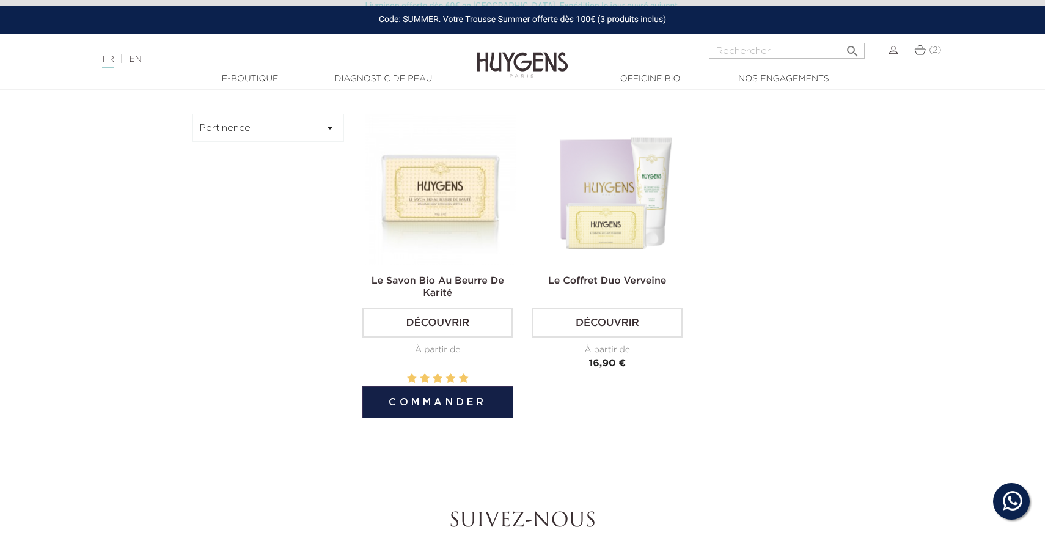
scroll to position [392, 0]
click at [445, 321] on link "Découvrir" at bounding box center [437, 322] width 151 height 31
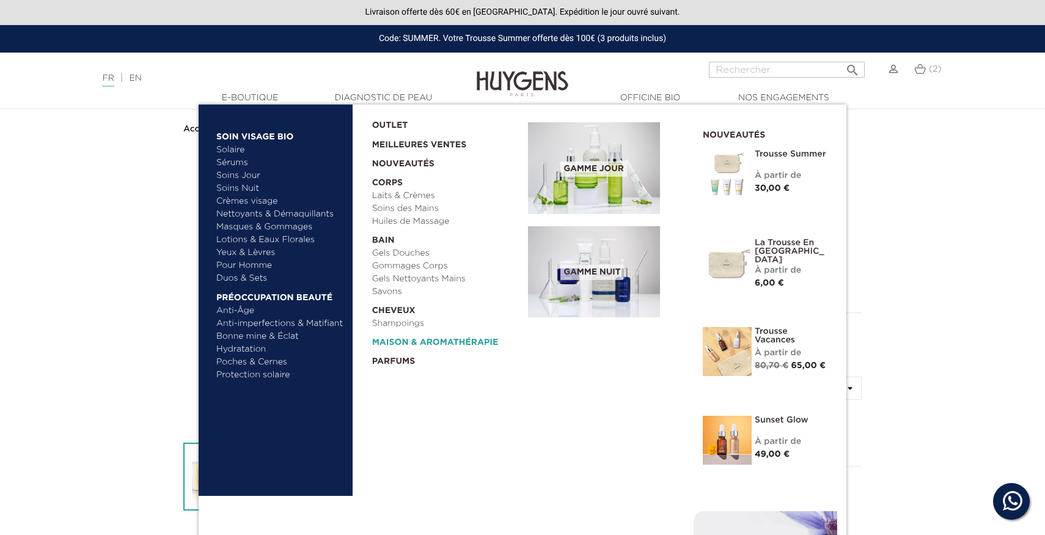
click at [428, 341] on link "  Maison & Aromathérapie" at bounding box center [446, 339] width 148 height 19
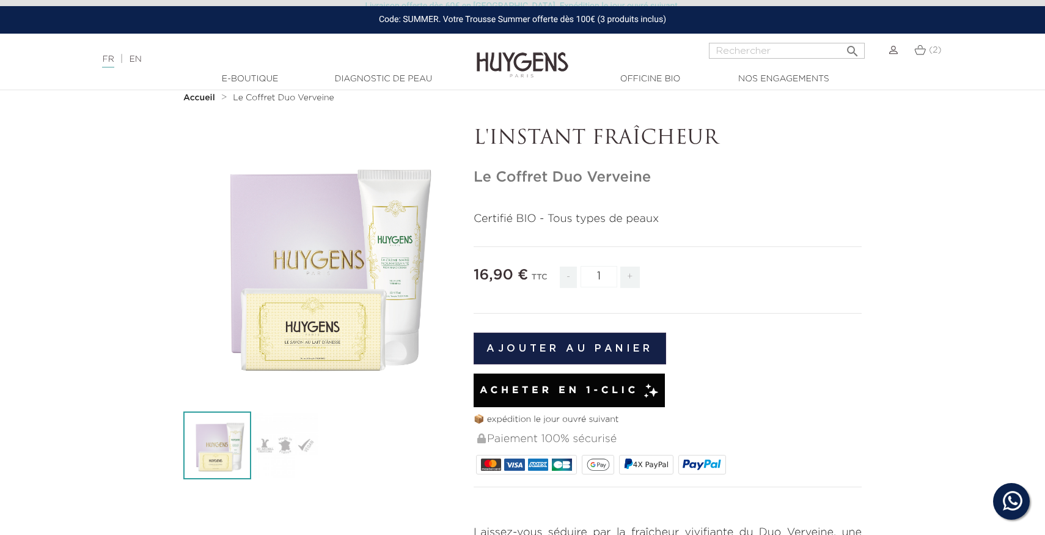
scroll to position [81, 0]
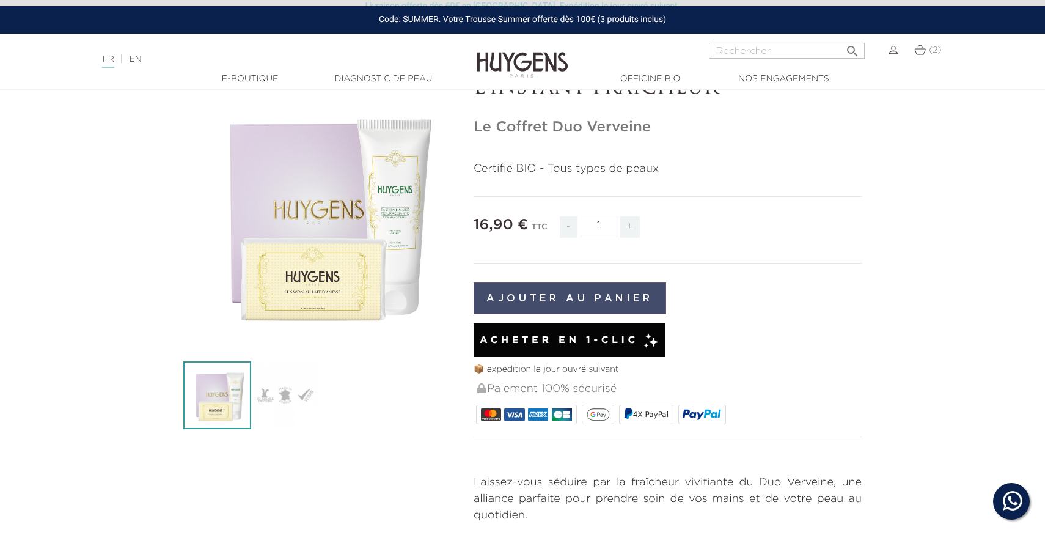
click at [548, 299] on button "Ajouter au panier" at bounding box center [569, 298] width 192 height 32
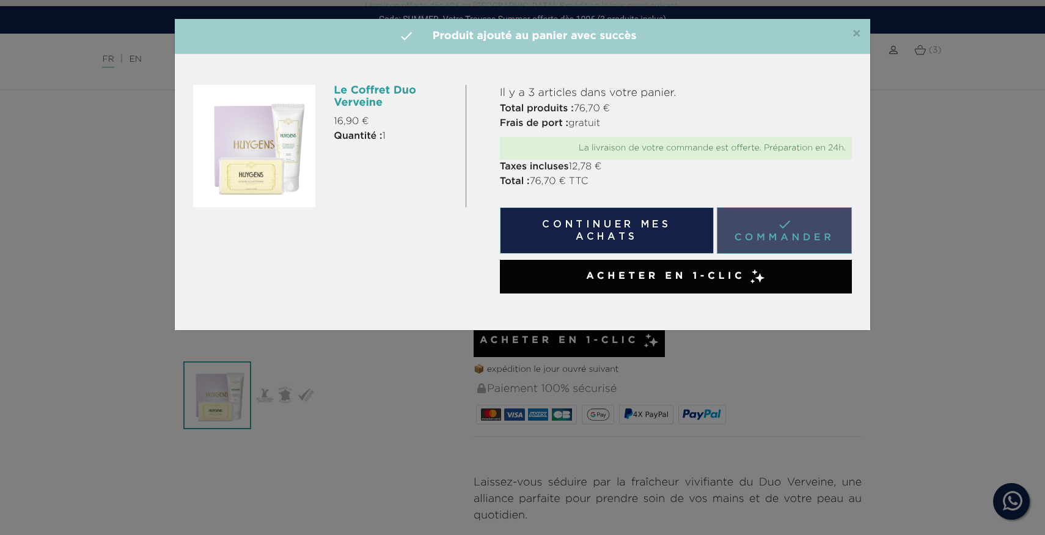
click at [766, 234] on link " Commander" at bounding box center [784, 230] width 135 height 46
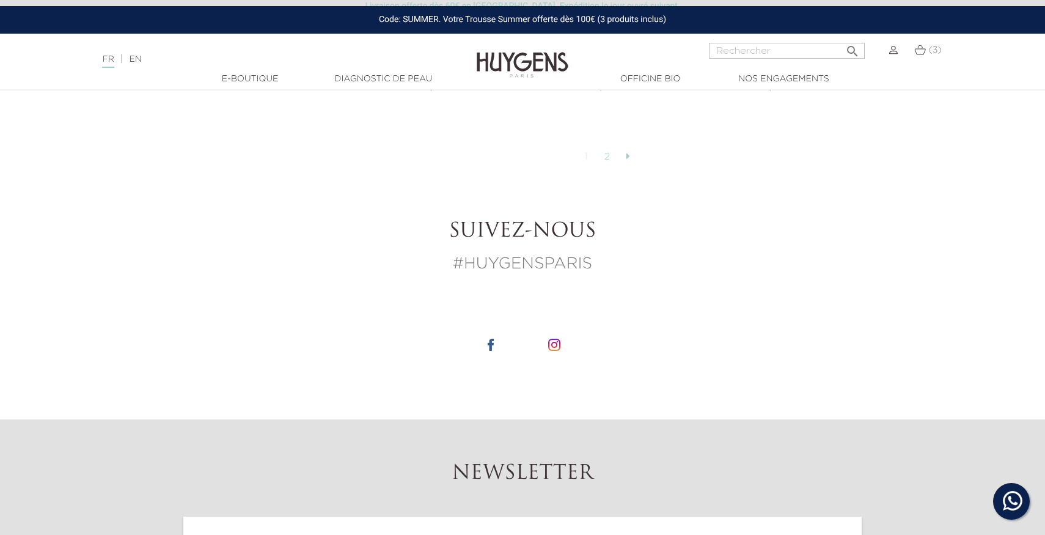
scroll to position [3375, 0]
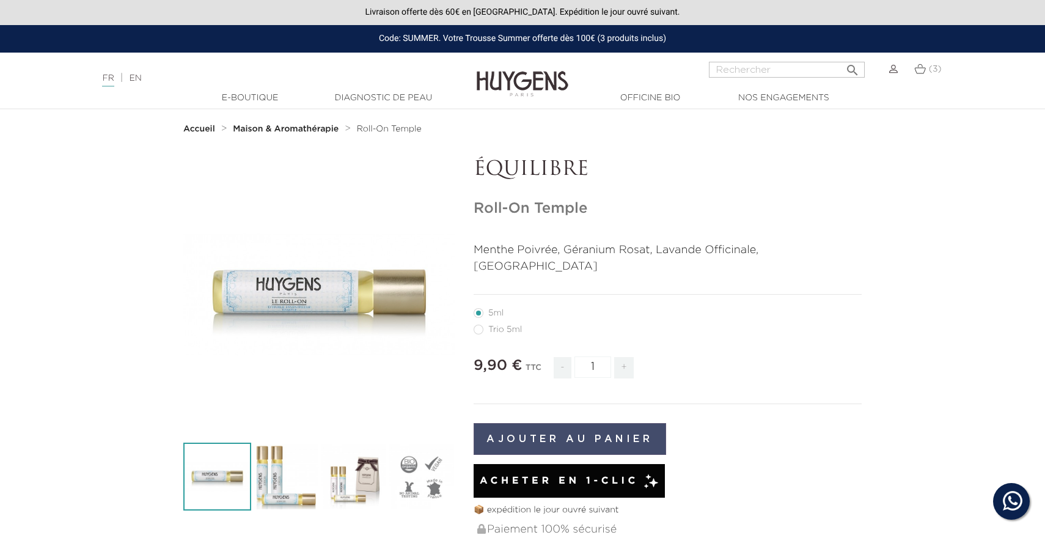
click at [567, 423] on button "Ajouter au panier" at bounding box center [569, 439] width 192 height 32
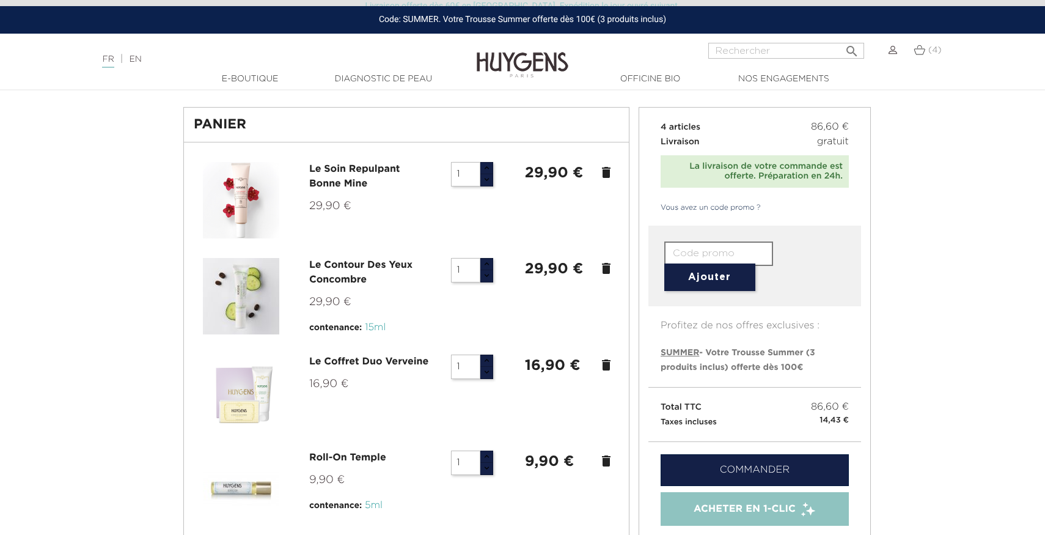
scroll to position [46, 0]
click at [605, 171] on icon "delete" at bounding box center [606, 173] width 15 height 15
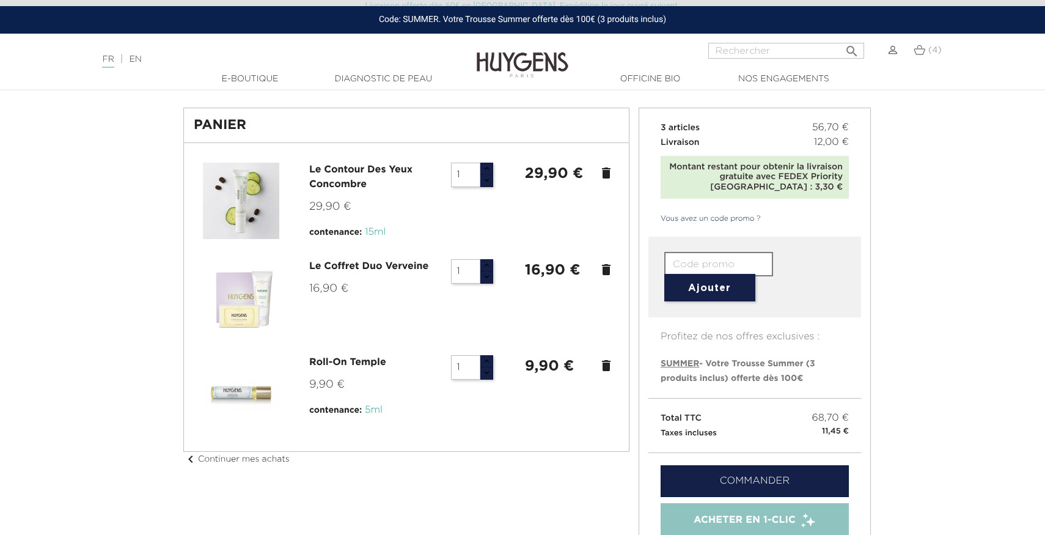
click at [601, 269] on icon "delete" at bounding box center [606, 269] width 15 height 15
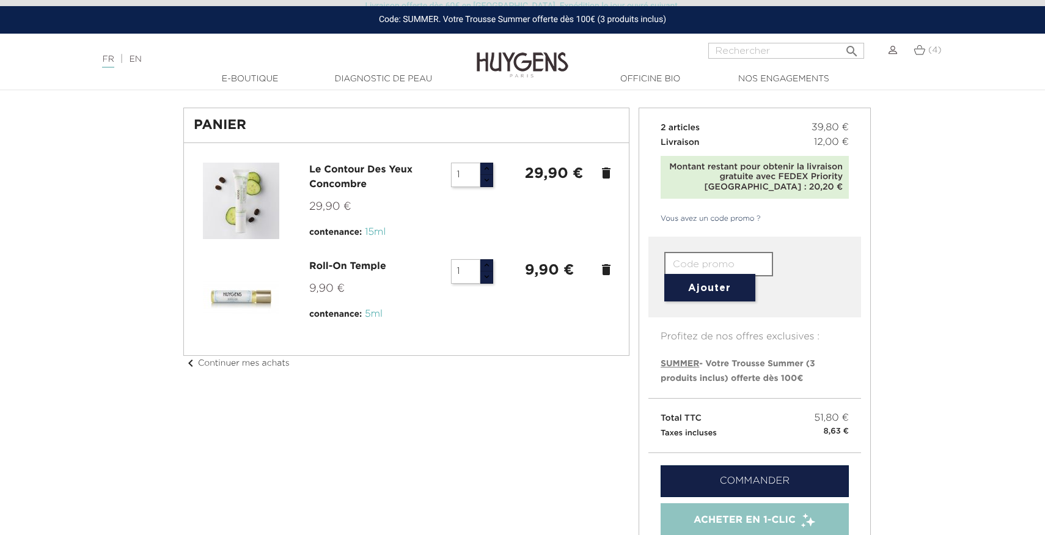
click at [720, 265] on input "text" at bounding box center [718, 264] width 109 height 24
type input "LQST-ZLA0-8UOV-VEEQ"
click at [721, 290] on button "Ajouter" at bounding box center [709, 287] width 91 height 27
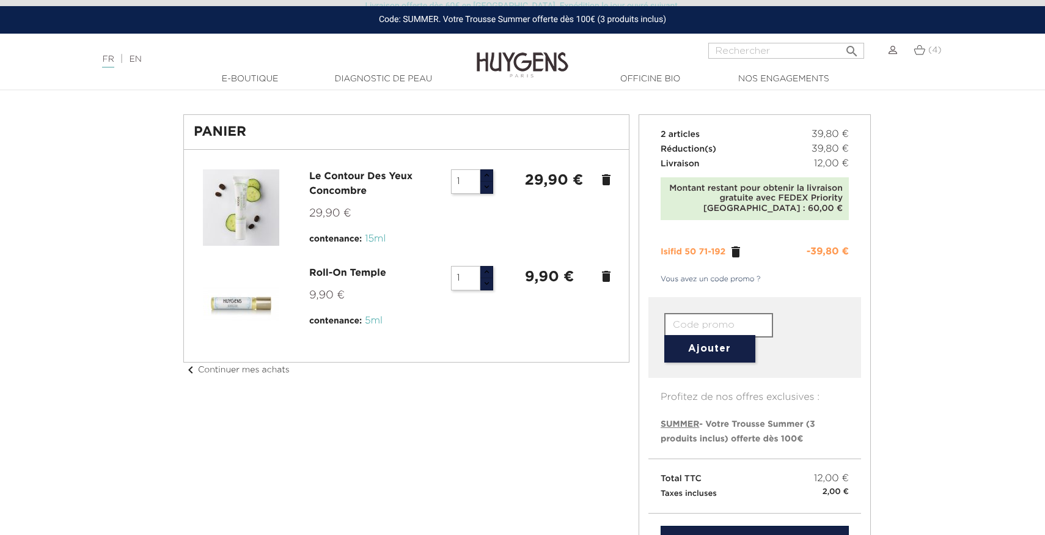
scroll to position [44, 0]
